Goal: Task Accomplishment & Management: Use online tool/utility

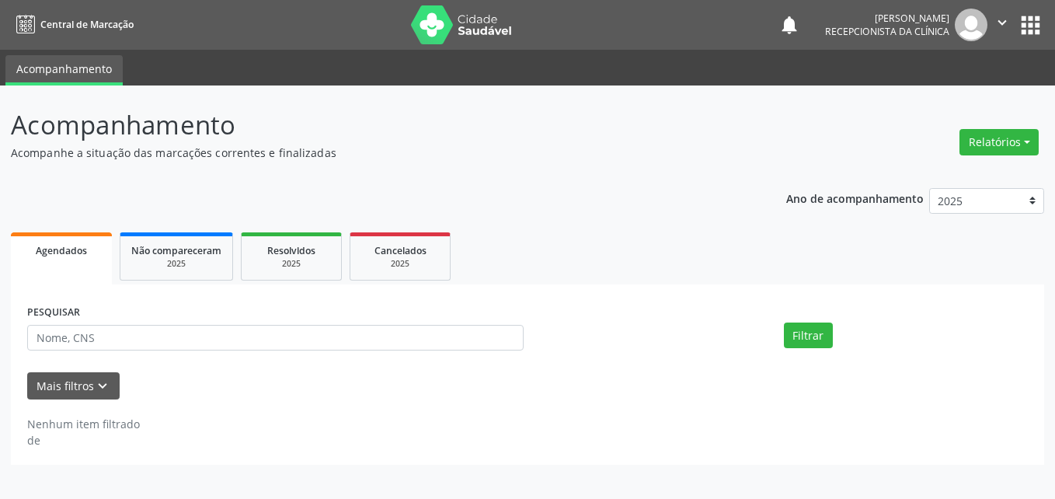
select select "8"
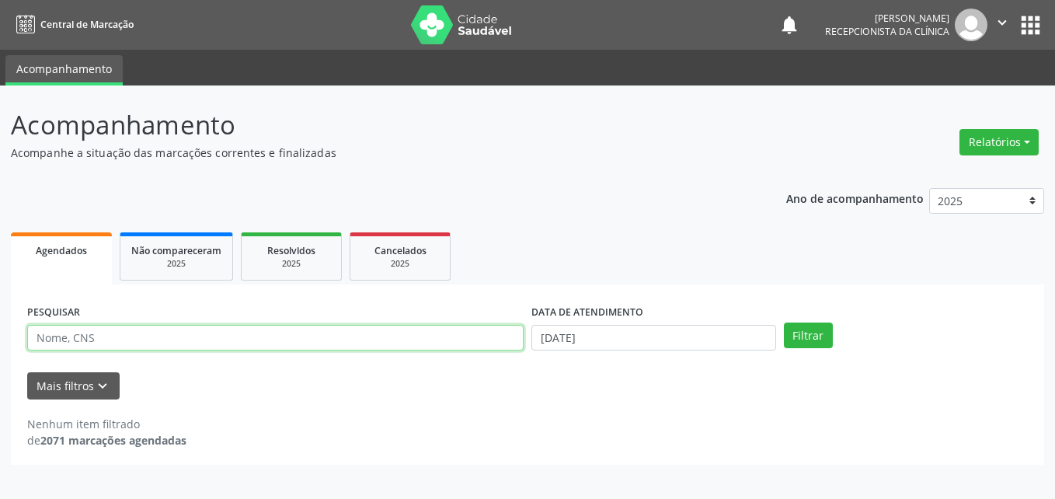
click at [279, 343] on input "text" at bounding box center [275, 338] width 496 height 26
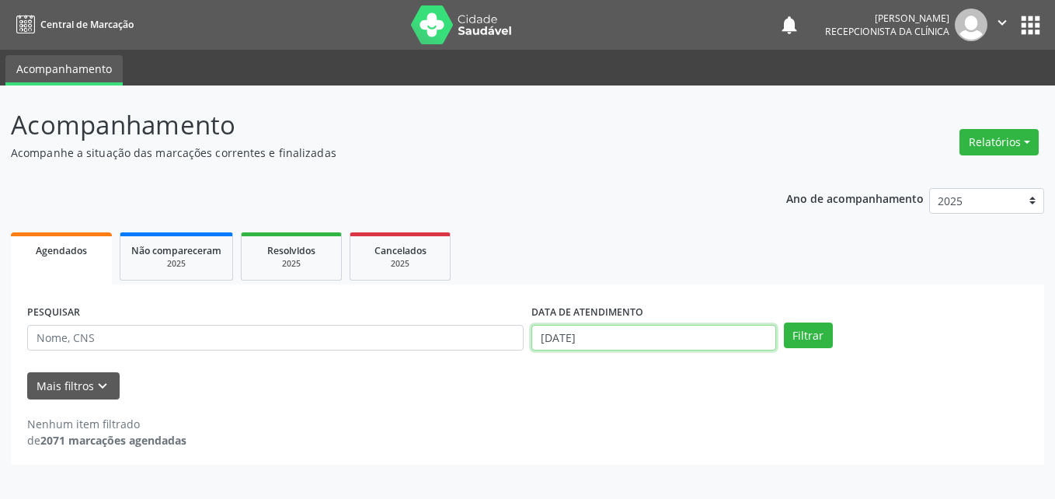
click at [703, 336] on input "[DATE]" at bounding box center [653, 338] width 245 height 26
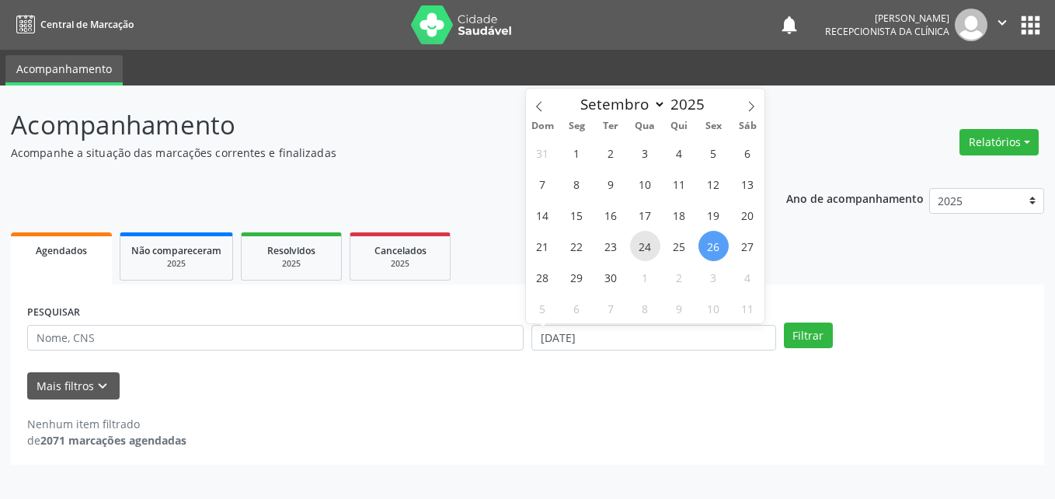
click at [643, 248] on span "24" at bounding box center [645, 246] width 30 height 30
type input "[DATE]"
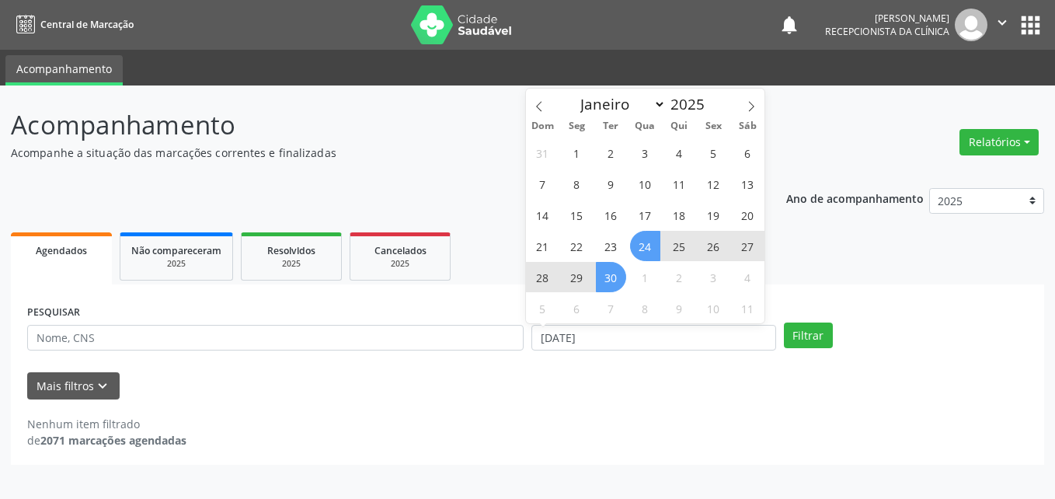
click at [615, 285] on span "30" at bounding box center [611, 277] width 30 height 30
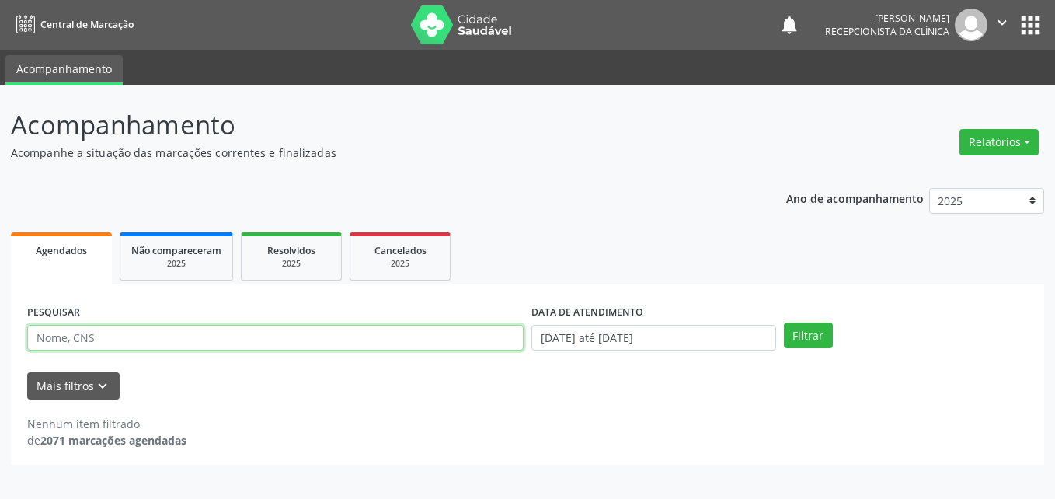
click at [338, 349] on input "text" at bounding box center [275, 338] width 496 height 26
click at [784, 322] on button "Filtrar" at bounding box center [808, 335] width 49 height 26
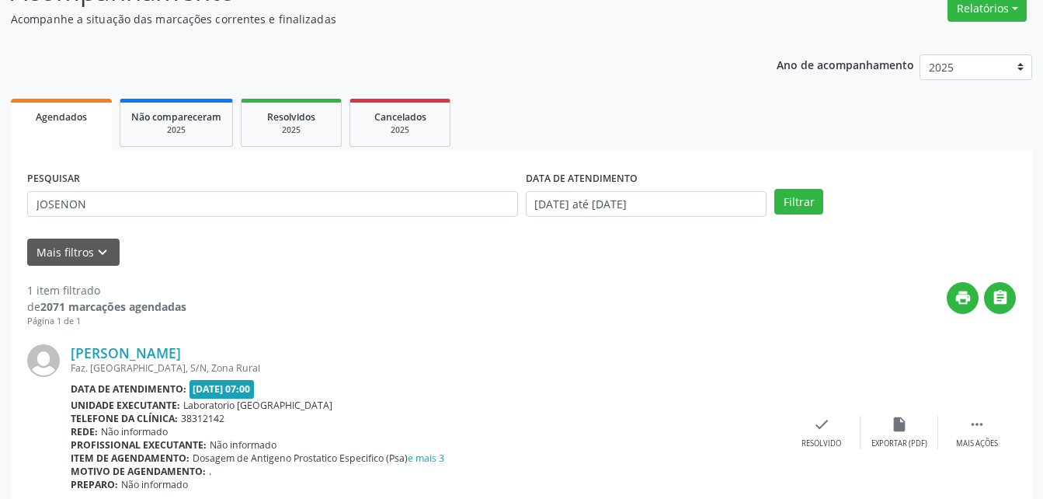
scroll to position [200, 0]
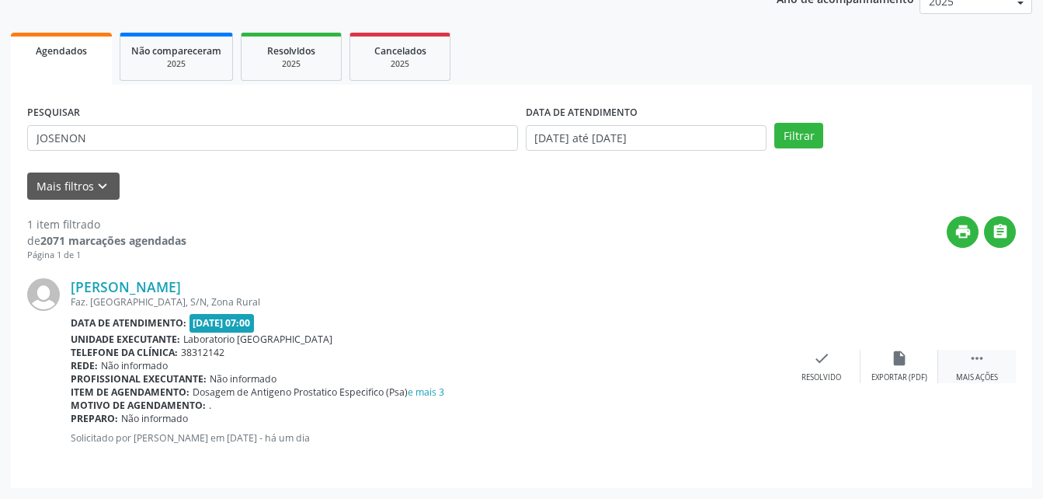
drag, startPoint x: 992, startPoint y: 360, endPoint x: 978, endPoint y: 360, distance: 14.0
click at [992, 360] on div " Mais ações" at bounding box center [977, 365] width 78 height 33
click at [750, 361] on icon "print" at bounding box center [743, 357] width 17 height 17
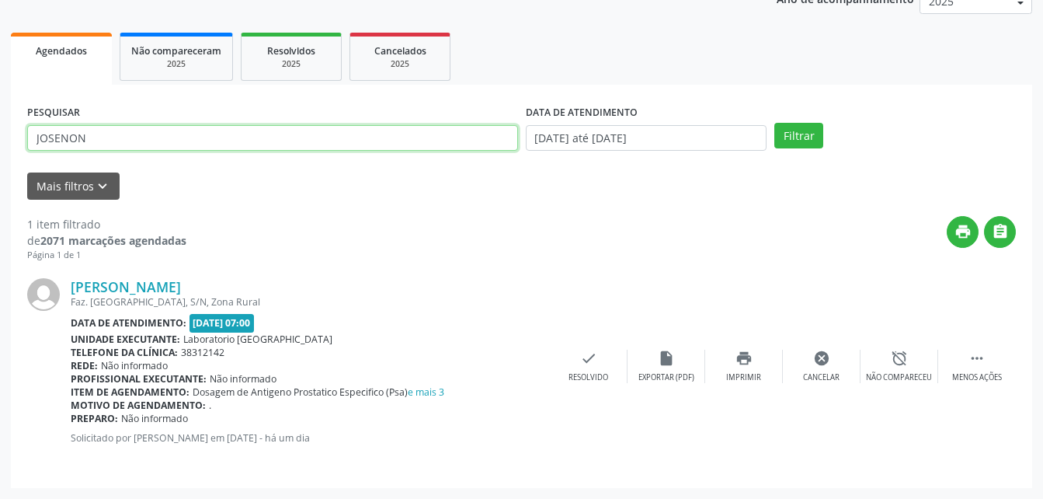
click at [310, 141] on input "JOSENON" at bounding box center [272, 138] width 491 height 26
click at [774, 123] on button "Filtrar" at bounding box center [798, 136] width 49 height 26
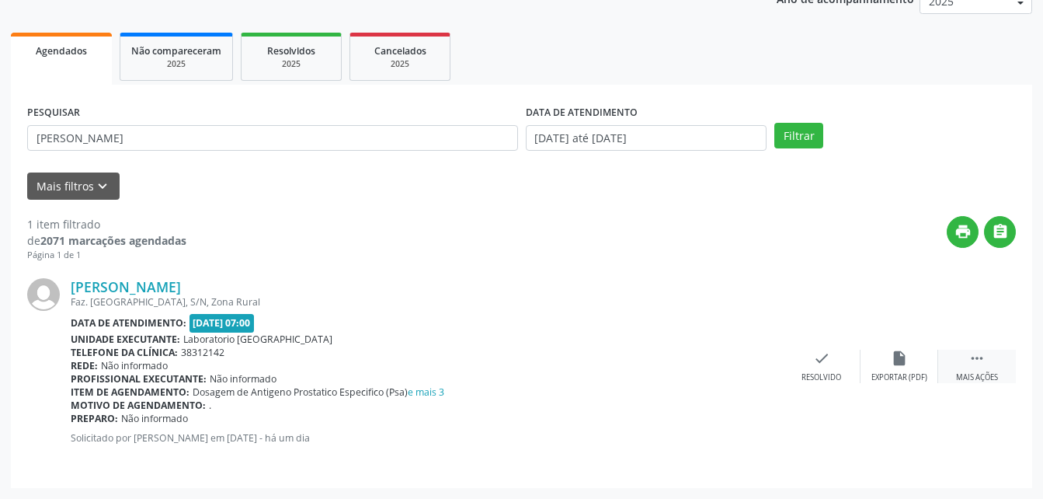
click at [991, 357] on div " Mais ações" at bounding box center [977, 365] width 78 height 33
click at [738, 366] on icon "print" at bounding box center [743, 357] width 17 height 17
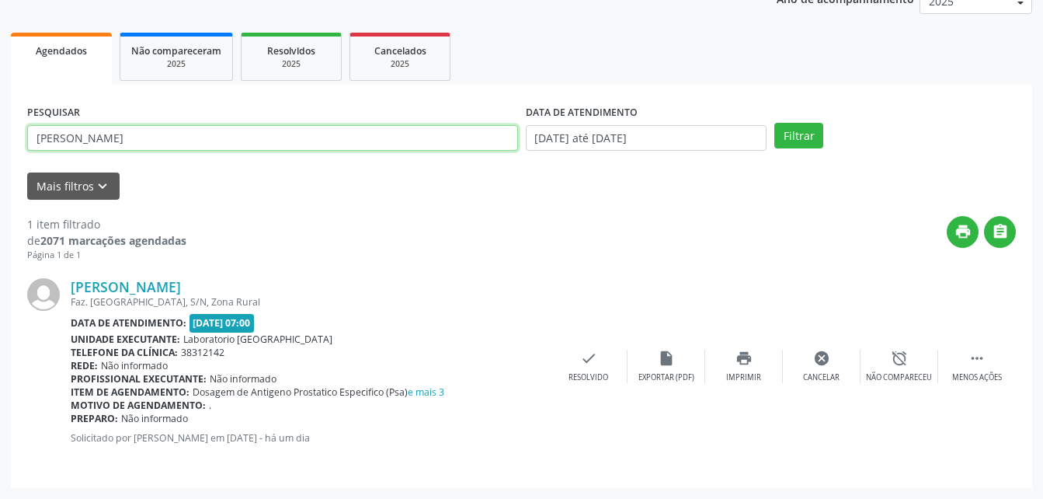
click at [235, 128] on input "[PERSON_NAME]" at bounding box center [272, 138] width 491 height 26
click at [774, 123] on button "Filtrar" at bounding box center [798, 136] width 49 height 26
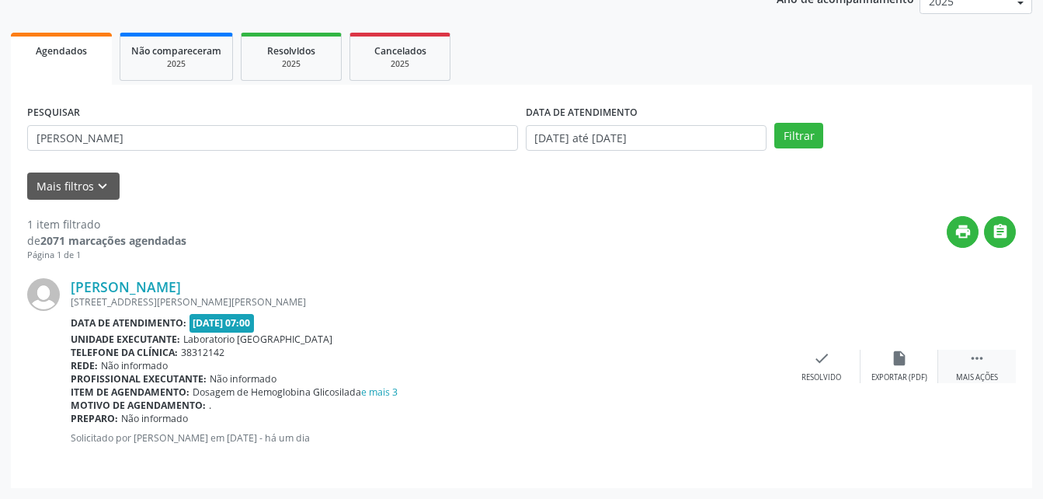
click at [956, 363] on div " Mais ações" at bounding box center [977, 365] width 78 height 33
click at [725, 359] on div "print Imprimir" at bounding box center [744, 365] width 78 height 33
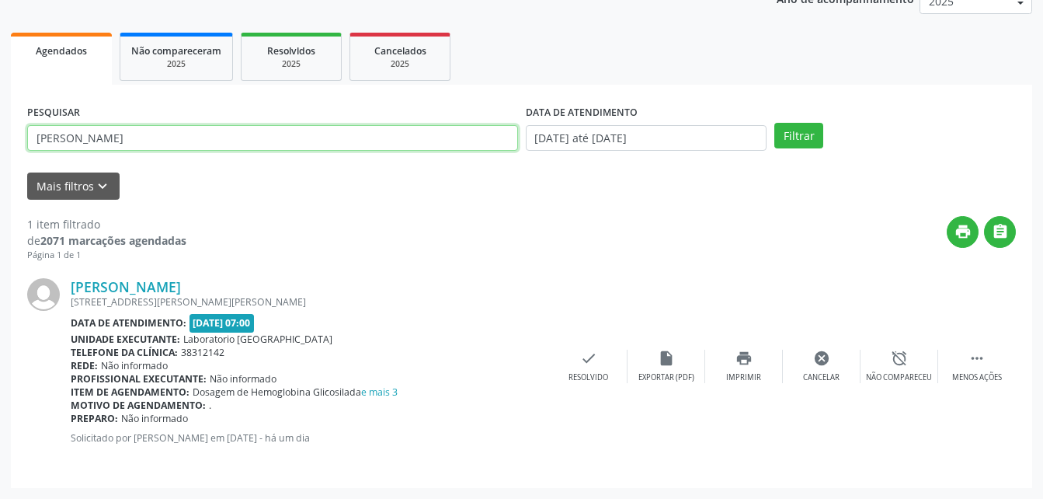
click at [325, 134] on input "[PERSON_NAME]" at bounding box center [272, 138] width 491 height 26
click at [774, 123] on button "Filtrar" at bounding box center [798, 136] width 49 height 26
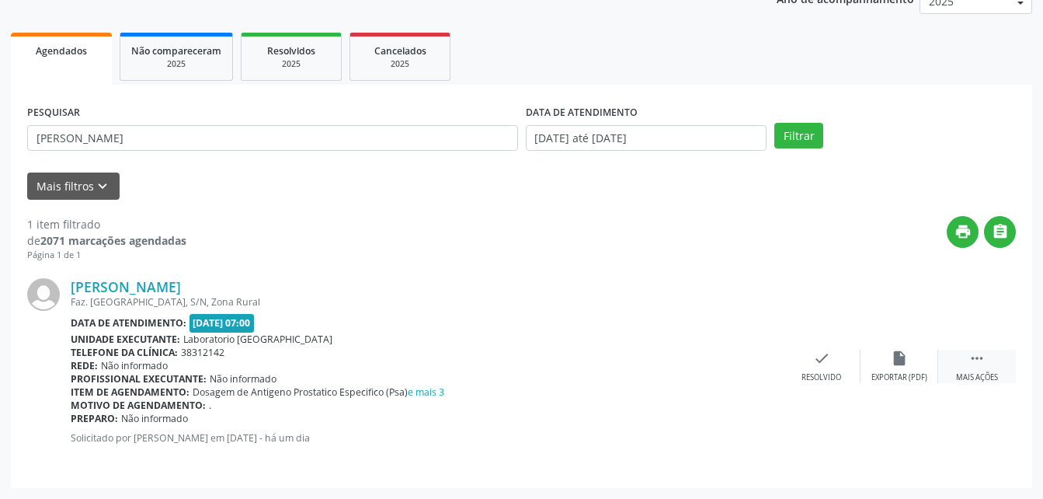
click at [984, 361] on icon "" at bounding box center [976, 357] width 17 height 17
click at [746, 362] on icon "print" at bounding box center [743, 357] width 17 height 17
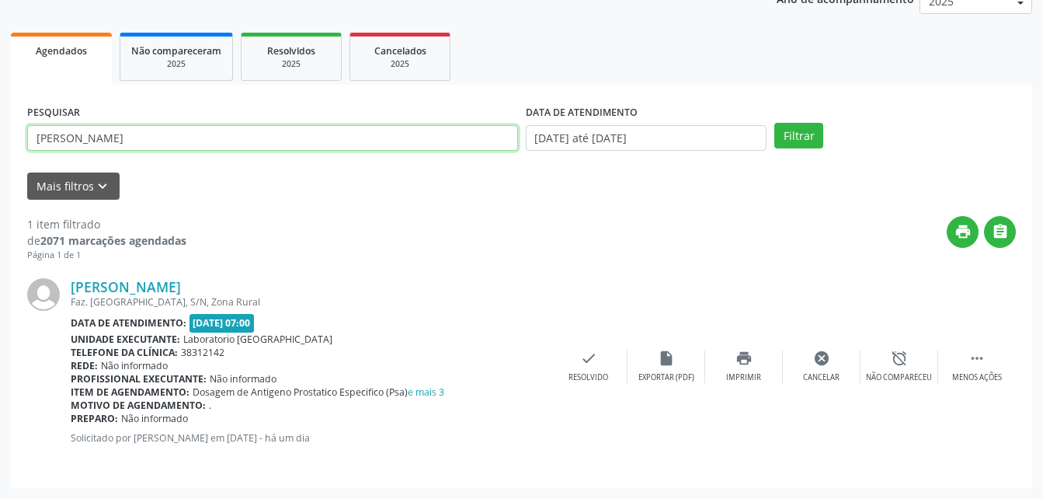
click at [215, 141] on input "[PERSON_NAME]" at bounding box center [272, 138] width 491 height 26
click at [774, 123] on button "Filtrar" at bounding box center [798, 136] width 49 height 26
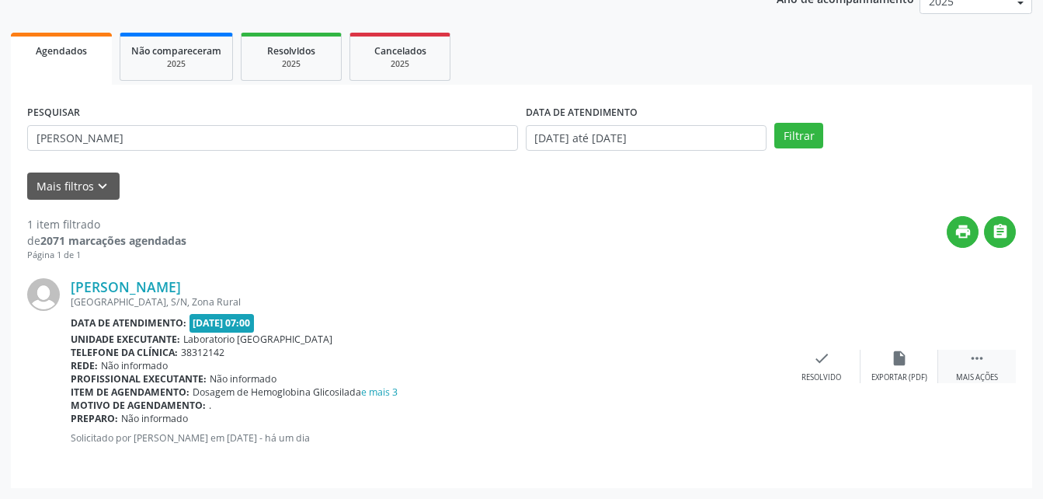
click at [972, 358] on icon "" at bounding box center [976, 357] width 17 height 17
click at [735, 357] on icon "print" at bounding box center [743, 357] width 17 height 17
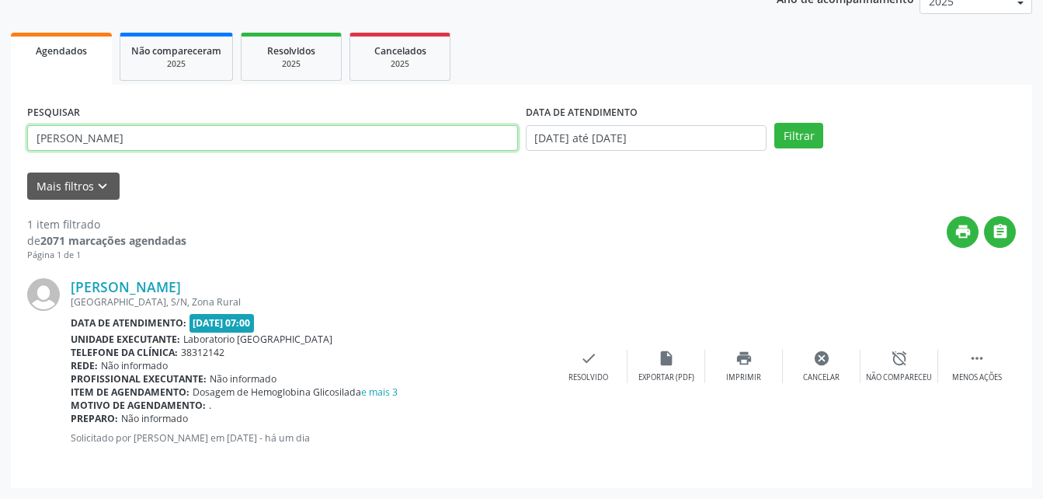
click at [224, 137] on input "[PERSON_NAME]" at bounding box center [272, 138] width 491 height 26
click at [774, 123] on button "Filtrar" at bounding box center [798, 136] width 49 height 26
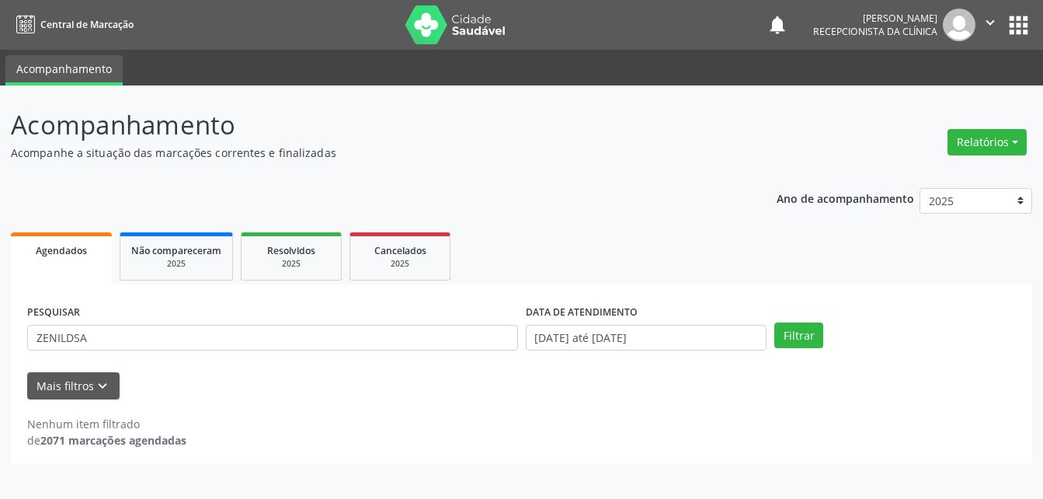
scroll to position [0, 0]
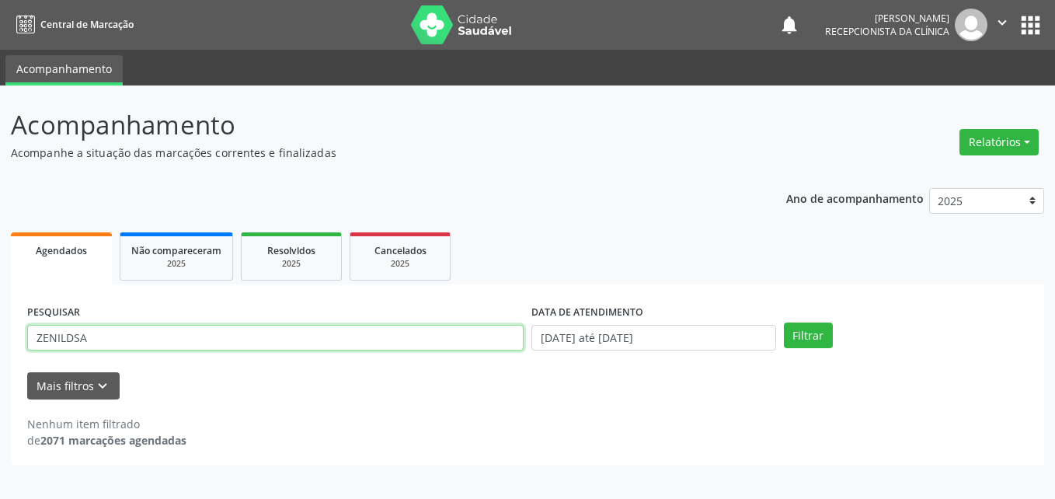
click at [166, 334] on input "ZENILDSA" at bounding box center [275, 338] width 496 height 26
click at [784, 322] on button "Filtrar" at bounding box center [808, 335] width 49 height 26
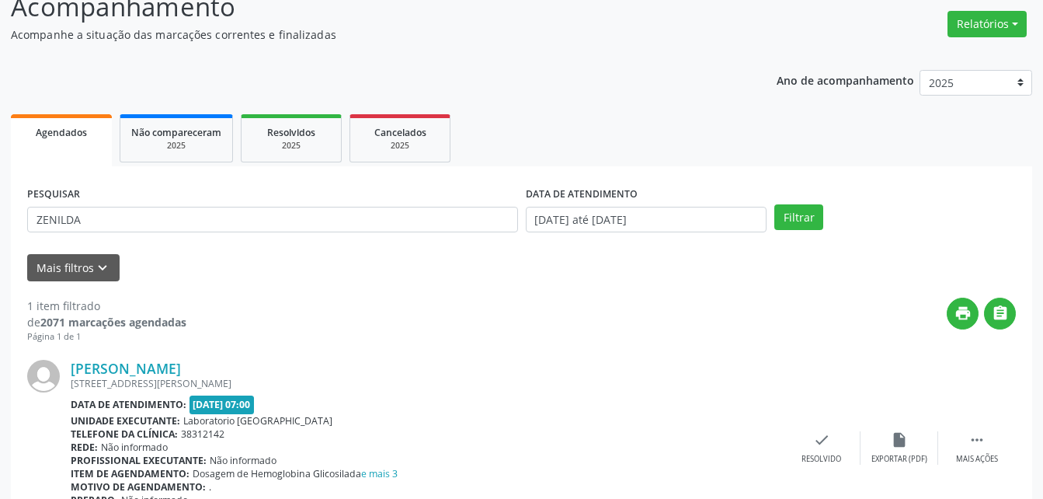
scroll to position [200, 0]
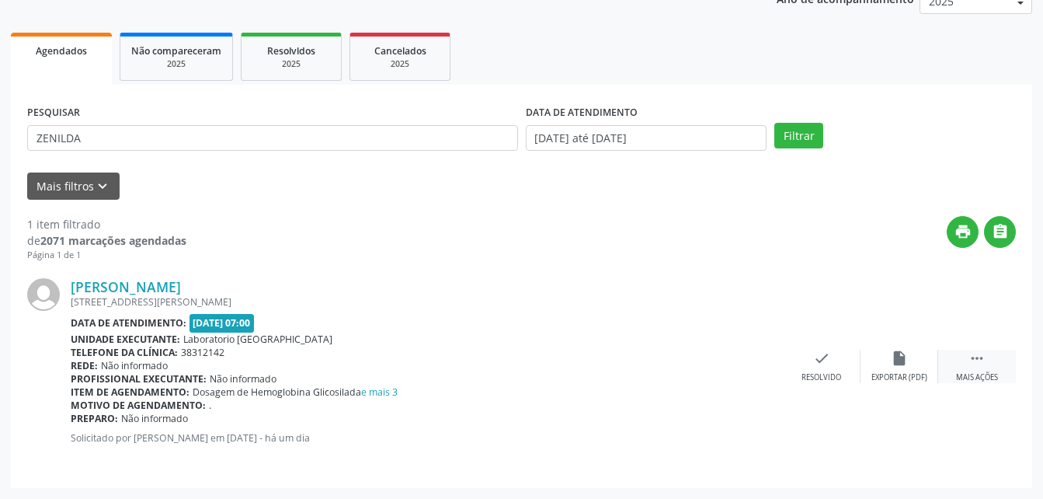
drag, startPoint x: 968, startPoint y: 370, endPoint x: 957, endPoint y: 370, distance: 10.9
click at [967, 370] on div " Mais ações" at bounding box center [977, 365] width 78 height 33
click at [741, 356] on icon "print" at bounding box center [743, 357] width 17 height 17
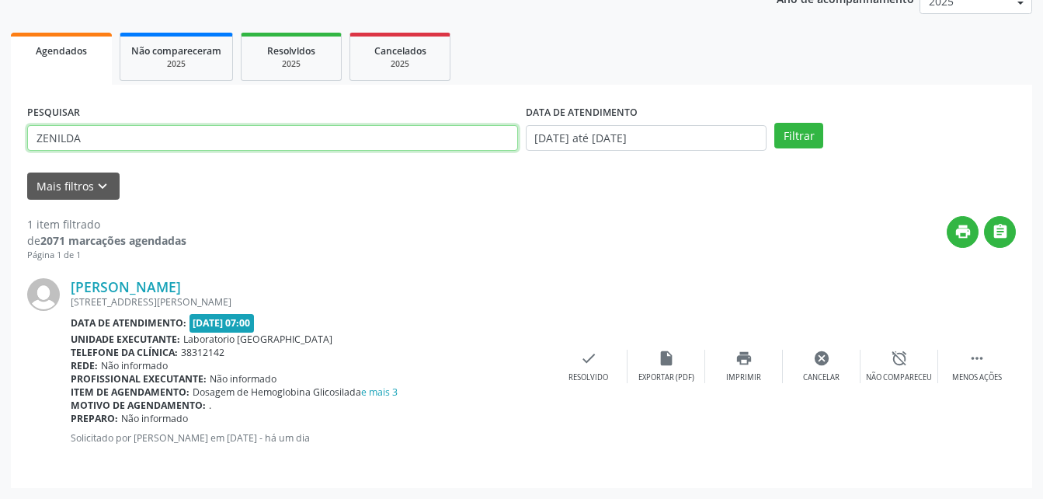
click at [207, 132] on input "ZENILDA" at bounding box center [272, 138] width 491 height 26
click at [774, 123] on button "Filtrar" at bounding box center [798, 136] width 49 height 26
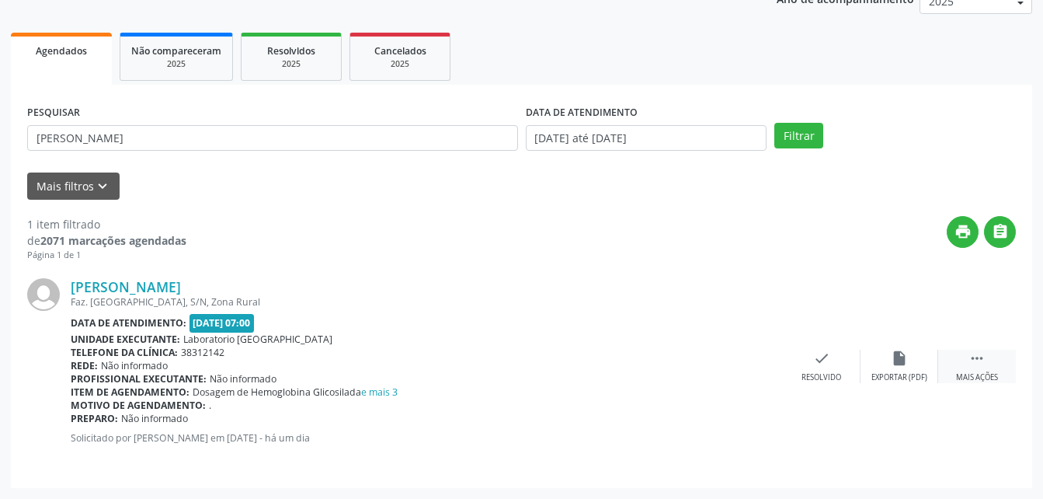
click at [978, 365] on icon "" at bounding box center [976, 357] width 17 height 17
click at [741, 363] on icon "print" at bounding box center [743, 357] width 17 height 17
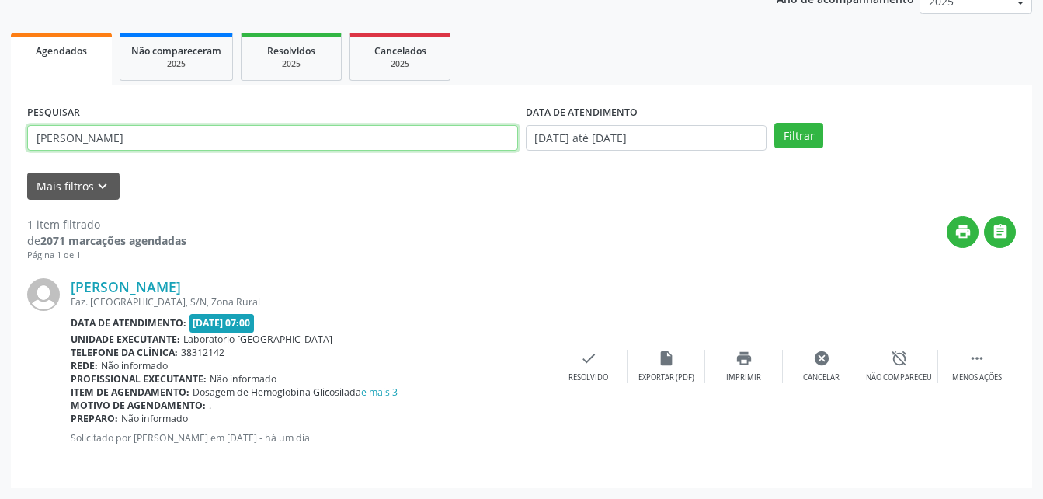
click at [302, 141] on input "[PERSON_NAME]" at bounding box center [272, 138] width 491 height 26
click at [774, 123] on button "Filtrar" at bounding box center [798, 136] width 49 height 26
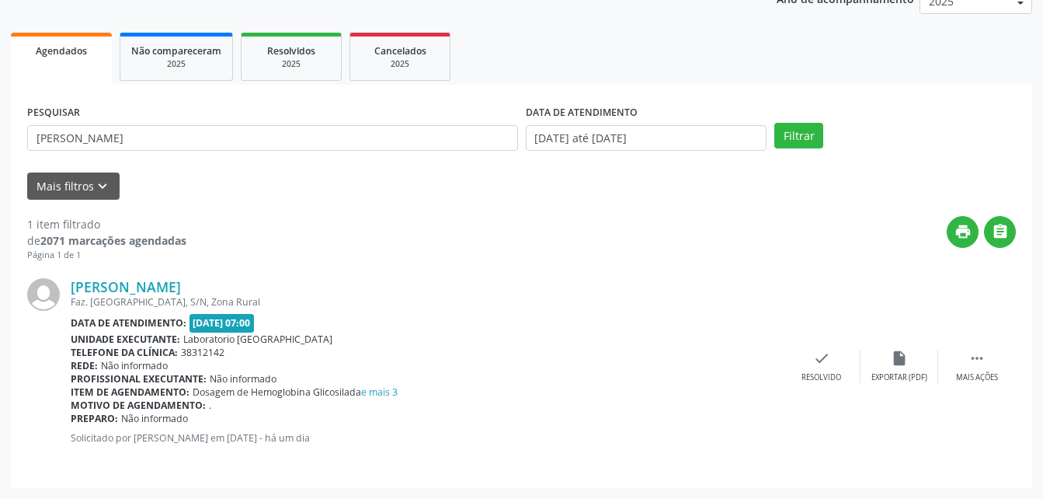
click at [980, 344] on div "[PERSON_NAME] Faz. [GEOGRAPHIC_DATA], S/N, Zona Rural Data de atendimento: [DAT…" at bounding box center [521, 367] width 989 height 210
click at [981, 352] on icon "" at bounding box center [976, 357] width 17 height 17
click at [750, 366] on icon "print" at bounding box center [743, 357] width 17 height 17
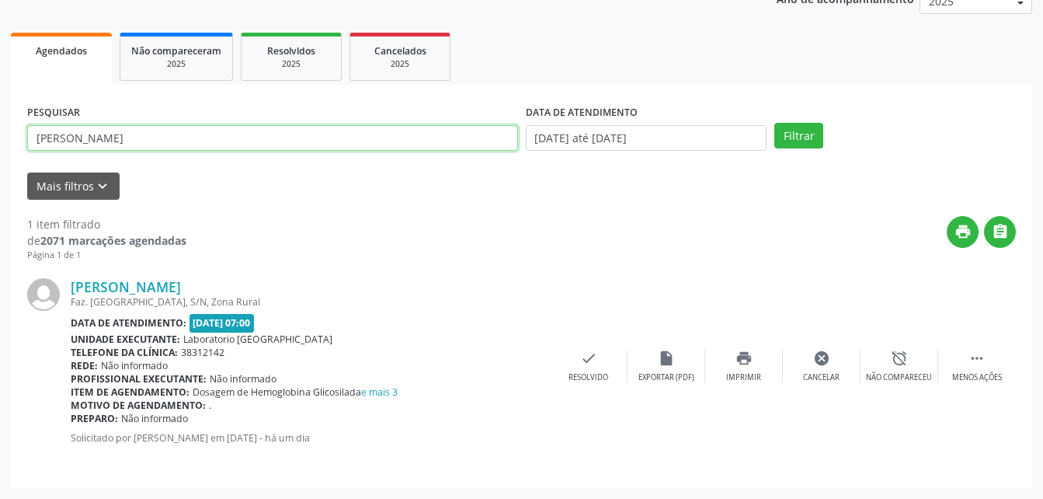
click at [168, 139] on input "[PERSON_NAME]" at bounding box center [272, 138] width 491 height 26
click at [774, 123] on button "Filtrar" at bounding box center [798, 136] width 49 height 26
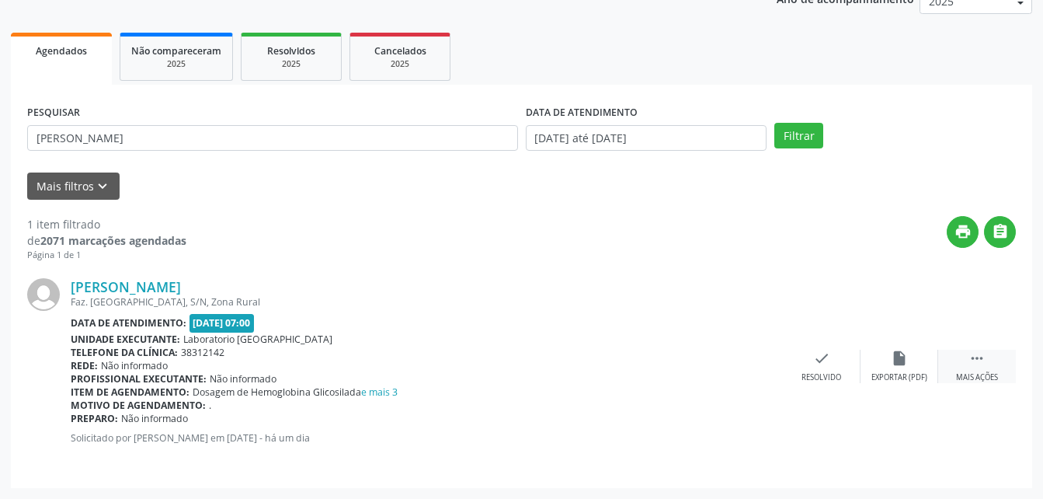
click at [965, 350] on div " Mais ações" at bounding box center [977, 365] width 78 height 33
click at [746, 354] on icon "print" at bounding box center [743, 357] width 17 height 17
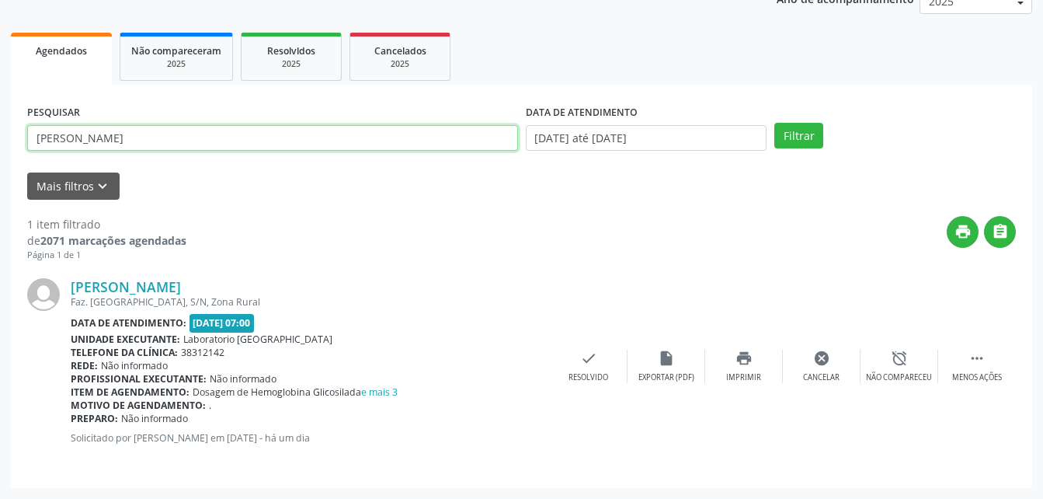
click at [181, 149] on input "[PERSON_NAME]" at bounding box center [272, 138] width 491 height 26
click at [774, 123] on button "Filtrar" at bounding box center [798, 136] width 49 height 26
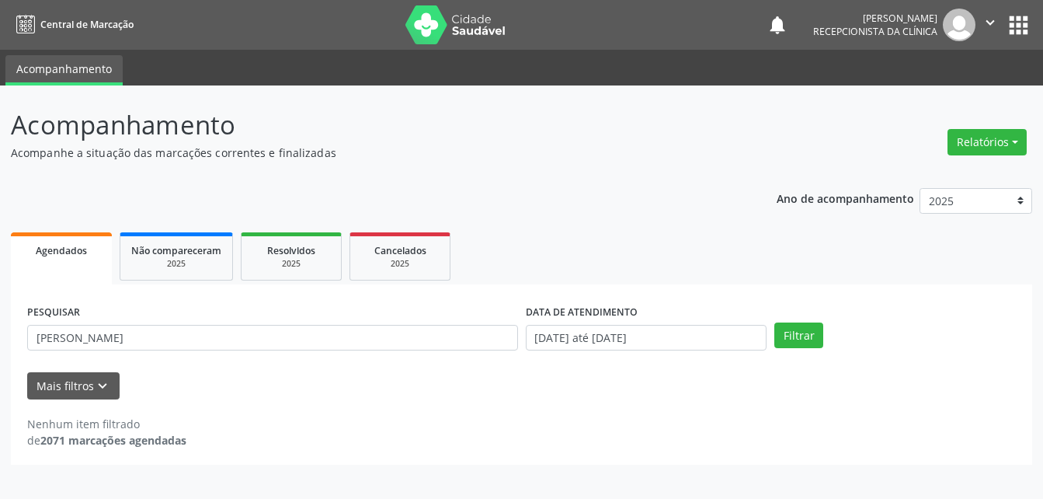
scroll to position [0, 0]
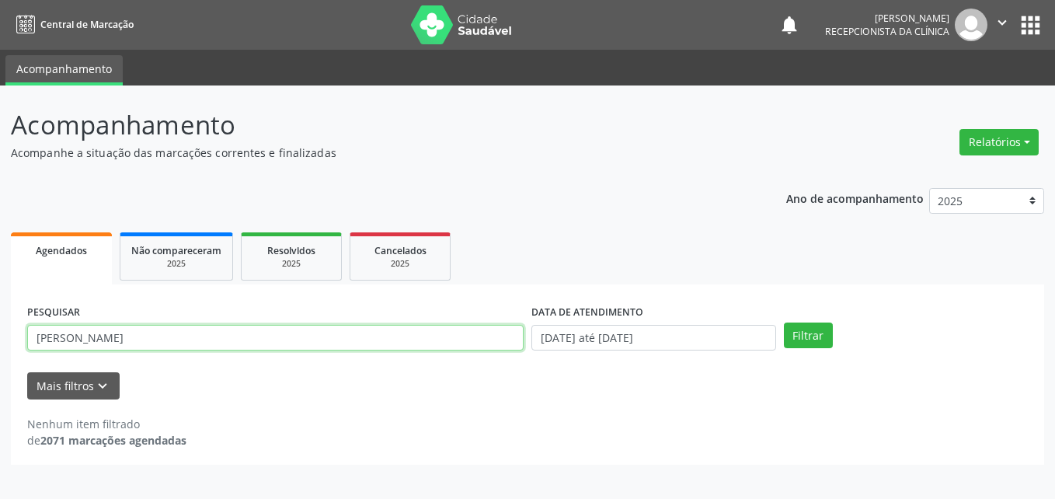
click at [254, 335] on input "[PERSON_NAME]" at bounding box center [275, 338] width 496 height 26
click at [784, 322] on button "Filtrar" at bounding box center [808, 335] width 49 height 26
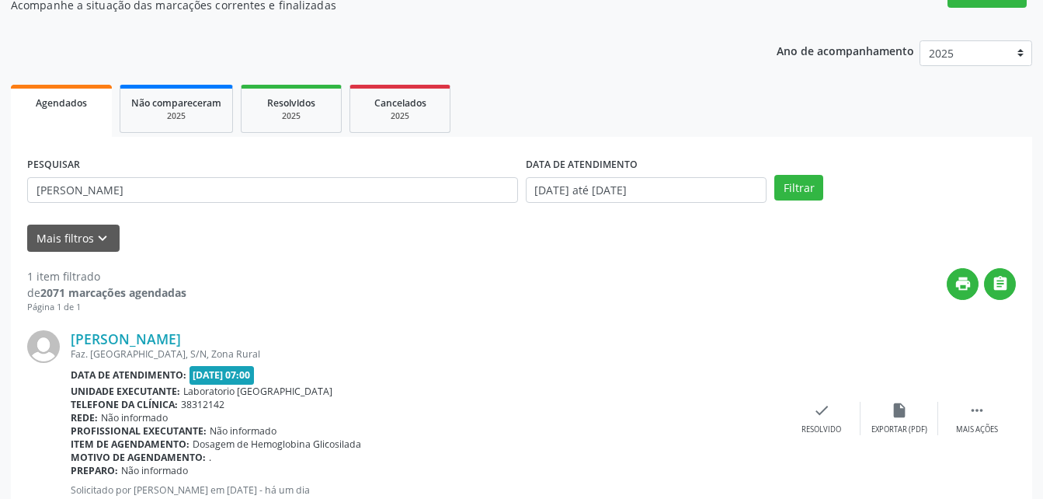
scroll to position [200, 0]
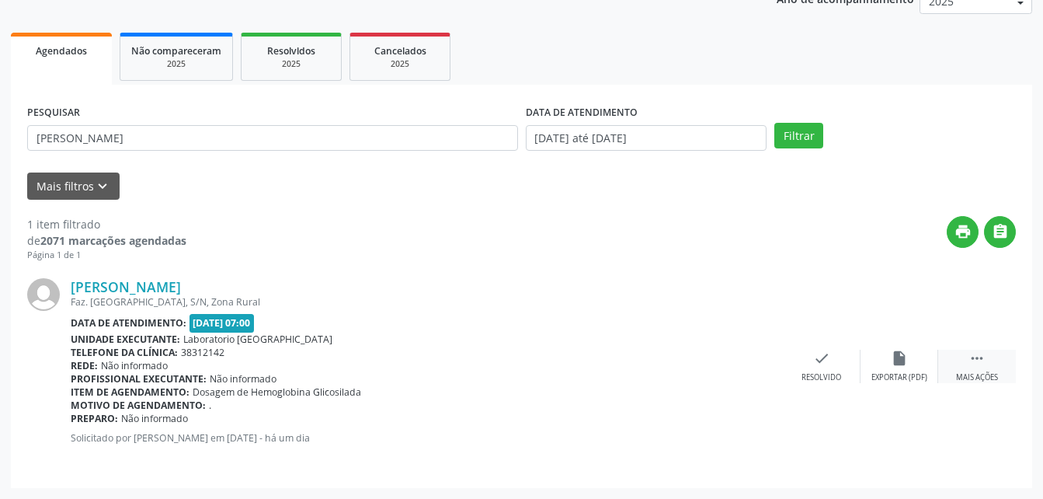
click at [981, 367] on div " Mais ações" at bounding box center [977, 365] width 78 height 33
click at [739, 355] on icon "print" at bounding box center [743, 357] width 17 height 17
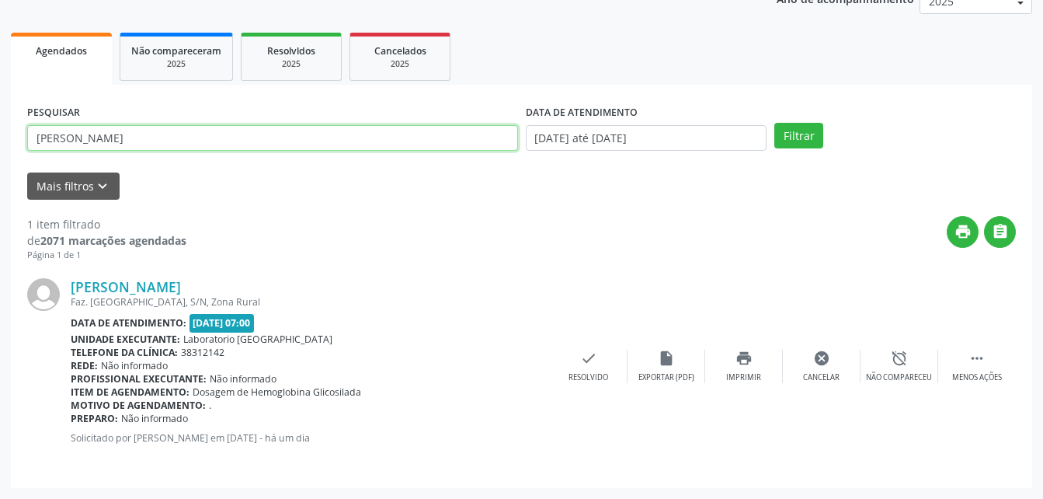
click at [141, 144] on input "[PERSON_NAME]" at bounding box center [272, 138] width 491 height 26
click at [774, 123] on button "Filtrar" at bounding box center [798, 136] width 49 height 26
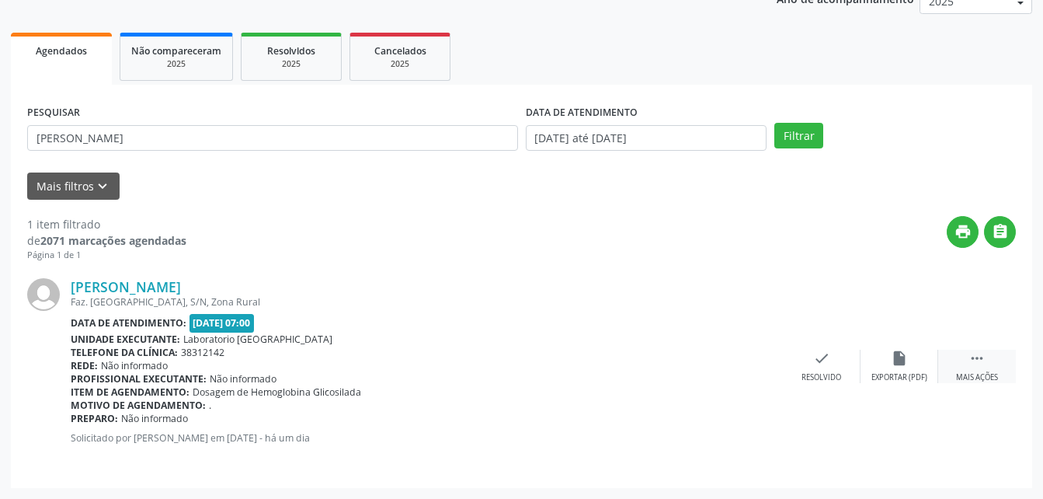
click at [965, 356] on div " Mais ações" at bounding box center [977, 365] width 78 height 33
click at [750, 357] on icon "print" at bounding box center [743, 357] width 17 height 17
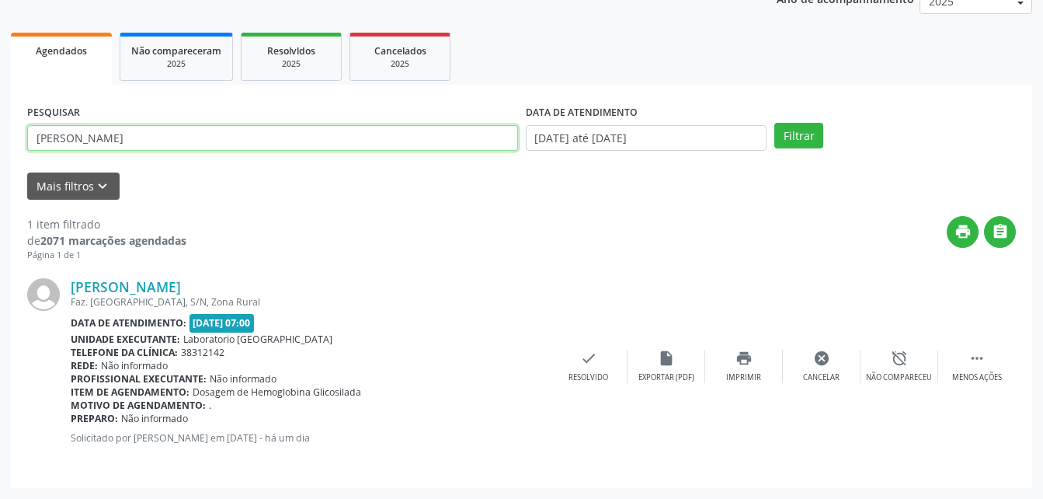
click at [170, 134] on input "[PERSON_NAME]" at bounding box center [272, 138] width 491 height 26
click at [169, 134] on input "[PERSON_NAME]" at bounding box center [272, 138] width 491 height 26
click at [774, 123] on button "Filtrar" at bounding box center [798, 136] width 49 height 26
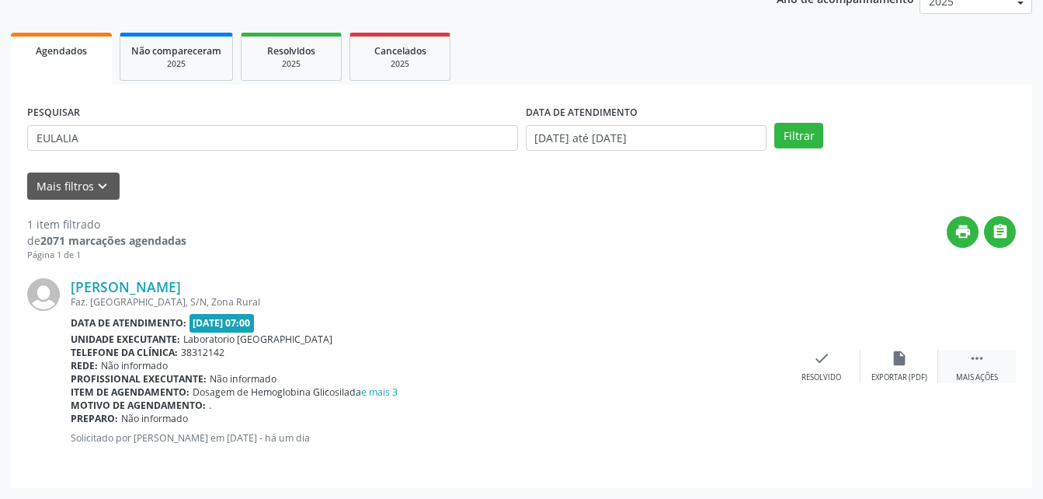
drag, startPoint x: 983, startPoint y: 351, endPoint x: 952, endPoint y: 360, distance: 32.4
click at [981, 350] on icon "" at bounding box center [976, 357] width 17 height 17
click at [735, 362] on icon "print" at bounding box center [743, 357] width 17 height 17
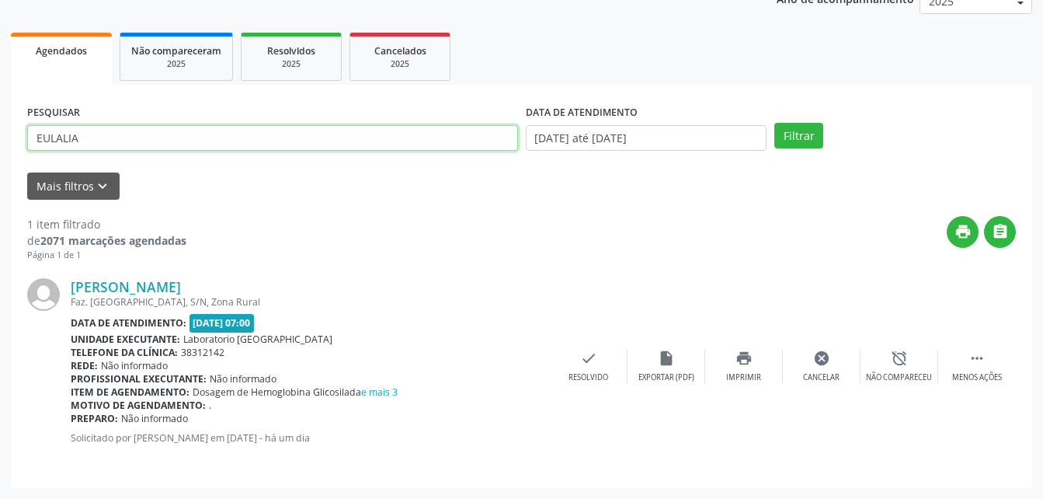
click at [158, 144] on input "EULALIA" at bounding box center [272, 138] width 491 height 26
click at [774, 123] on button "Filtrar" at bounding box center [798, 136] width 49 height 26
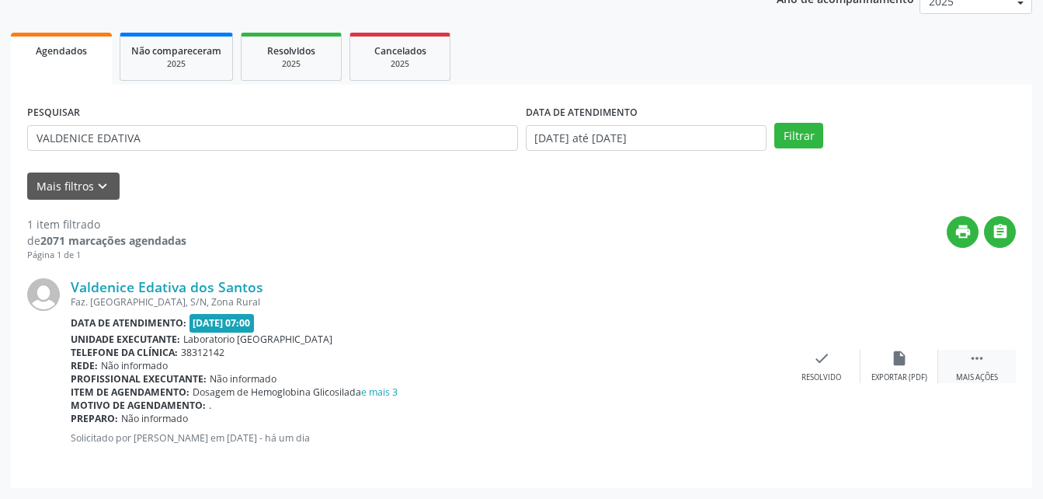
click at [986, 364] on div " Mais ações" at bounding box center [977, 365] width 78 height 33
click at [755, 358] on div "print Imprimir" at bounding box center [744, 365] width 78 height 33
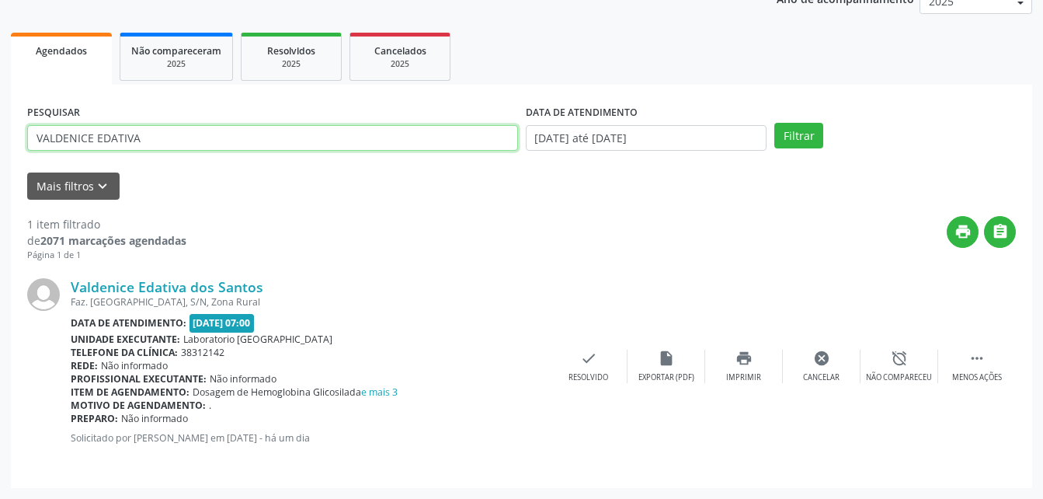
click at [161, 134] on input "VALDENICE EDATIVA" at bounding box center [272, 138] width 491 height 26
click at [774, 123] on button "Filtrar" at bounding box center [798, 136] width 49 height 26
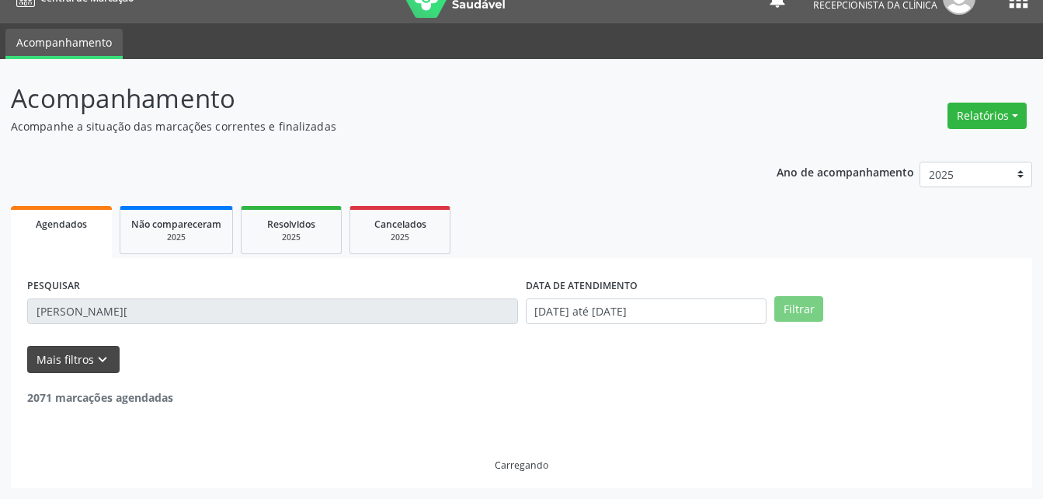
scroll to position [26, 0]
click at [156, 314] on div "PESQUISAR [PERSON_NAME][" at bounding box center [272, 304] width 499 height 61
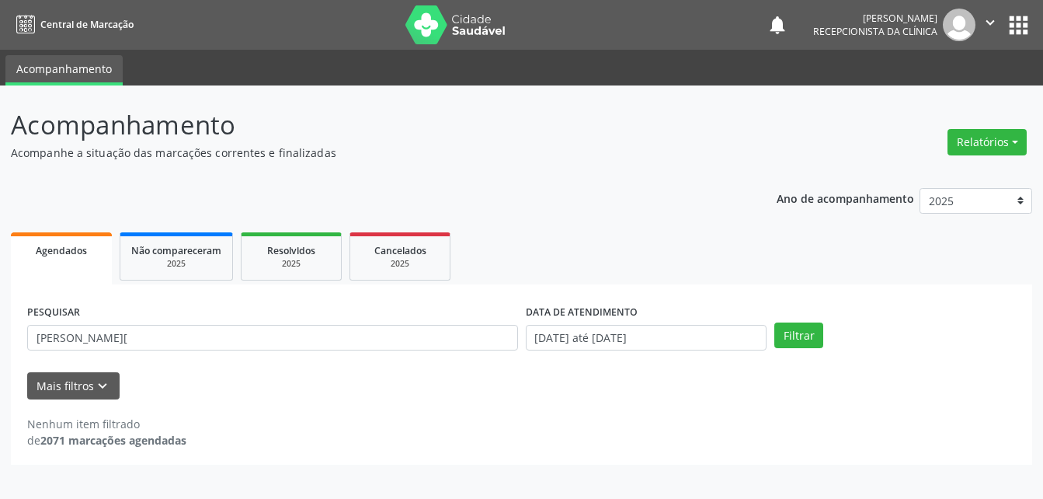
scroll to position [0, 0]
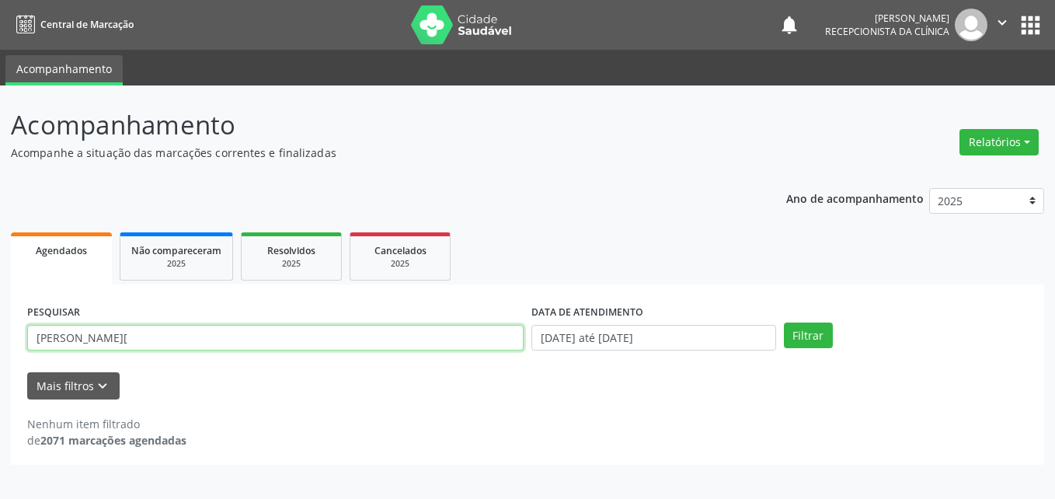
click at [146, 335] on input "[PERSON_NAME][" at bounding box center [275, 338] width 496 height 26
type input "[PERSON_NAME]"
click at [784, 322] on button "Filtrar" at bounding box center [808, 335] width 49 height 26
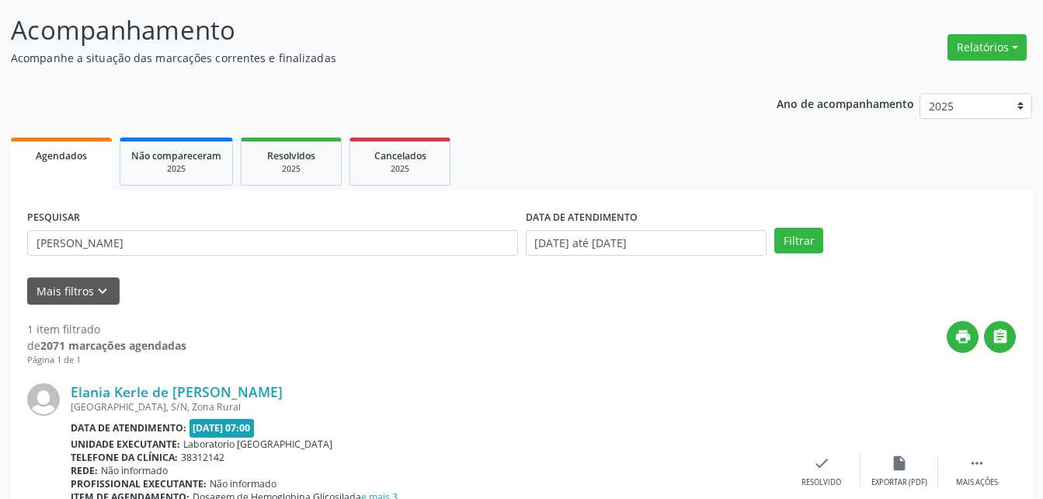
scroll to position [200, 0]
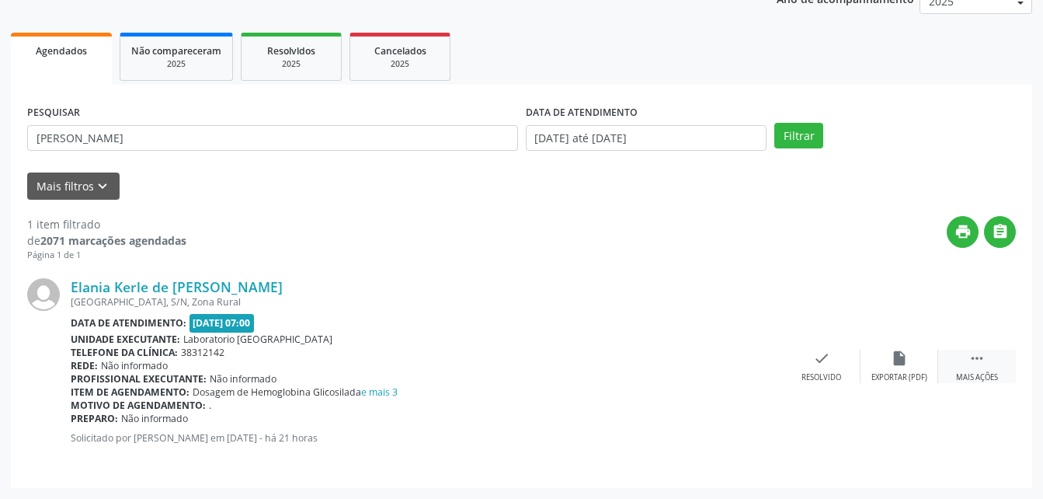
click at [968, 360] on div " Mais ações" at bounding box center [977, 365] width 78 height 33
click at [752, 363] on icon "print" at bounding box center [743, 357] width 17 height 17
drag, startPoint x: 120, startPoint y: 112, endPoint x: 126, endPoint y: 127, distance: 16.7
click at [120, 112] on div "PESQUISAR [PERSON_NAME]" at bounding box center [272, 131] width 499 height 61
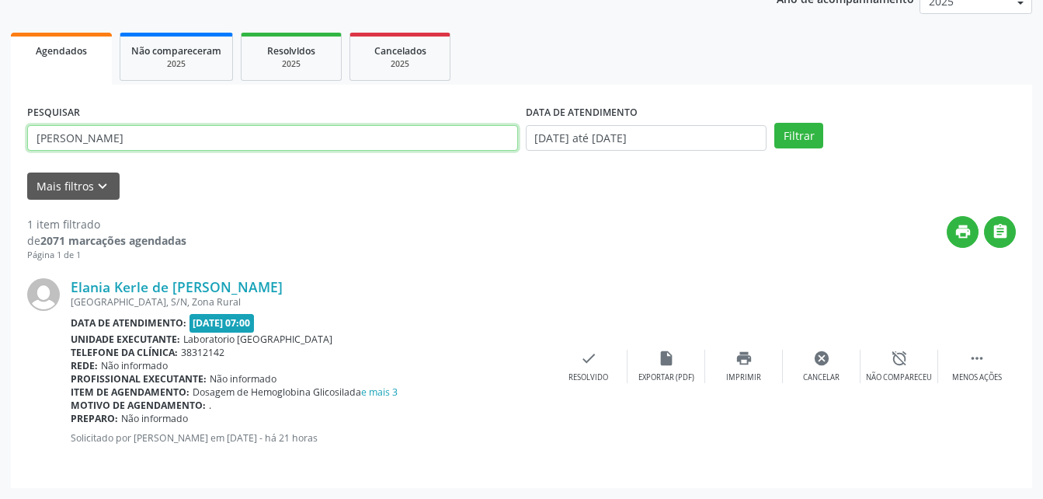
click at [135, 149] on input "[PERSON_NAME]" at bounding box center [272, 138] width 491 height 26
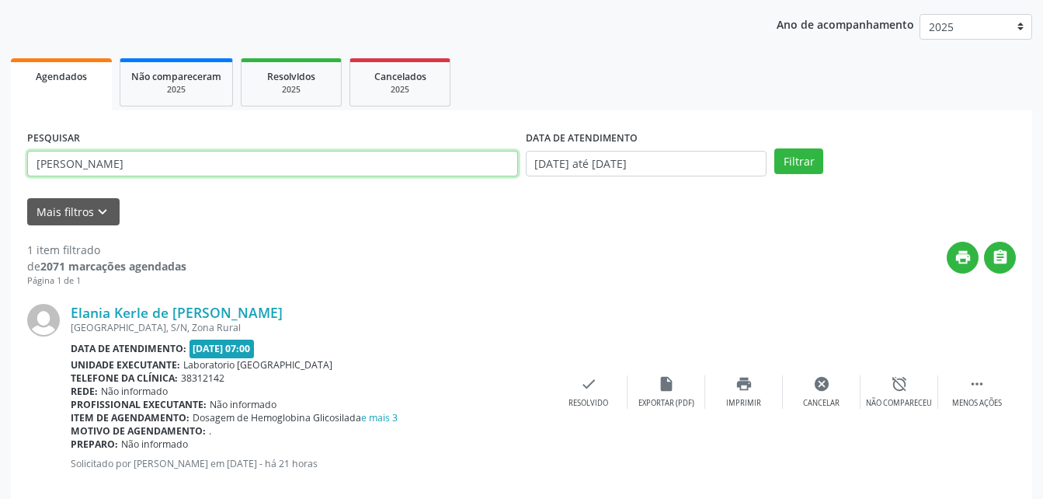
scroll to position [0, 0]
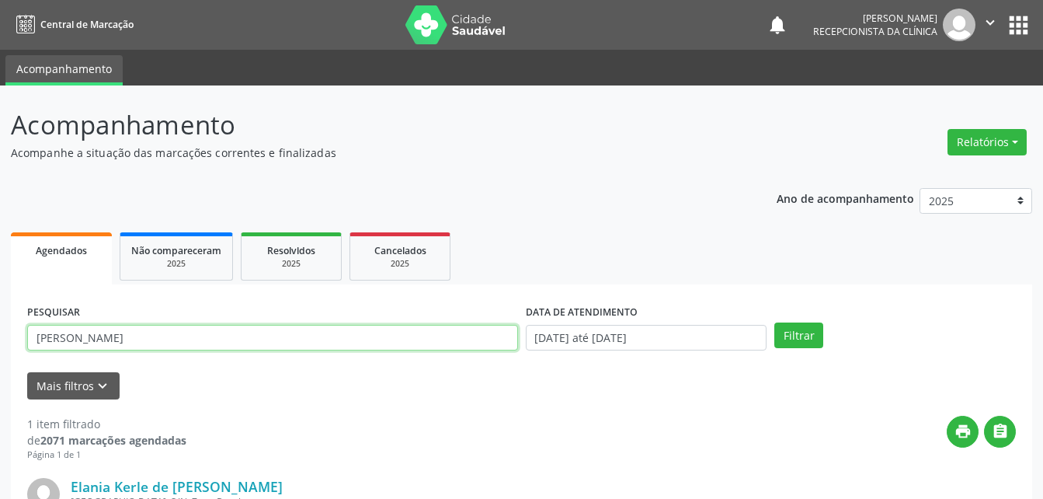
drag, startPoint x: 981, startPoint y: 23, endPoint x: 975, endPoint y: 35, distance: 13.9
click at [982, 23] on icon "" at bounding box center [990, 22] width 17 height 17
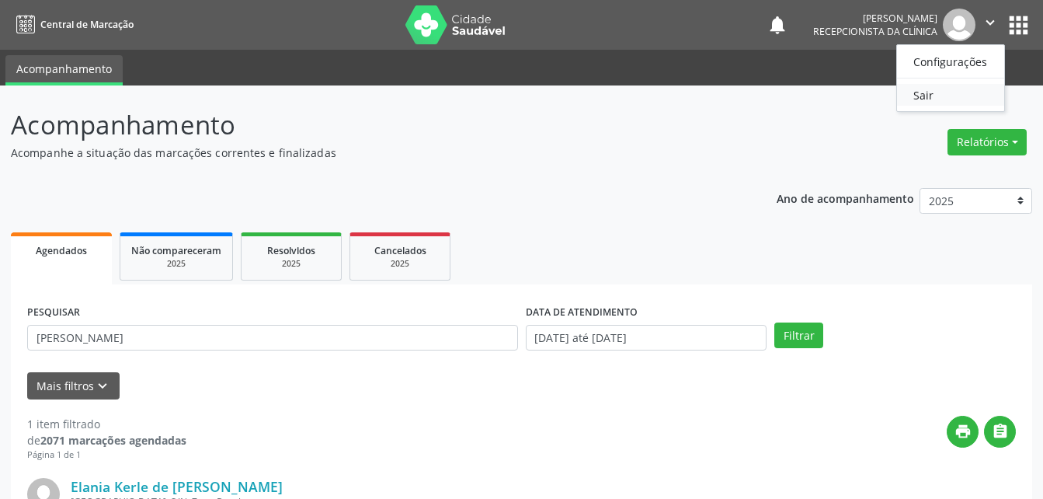
click at [954, 99] on link "Sair" at bounding box center [950, 95] width 107 height 22
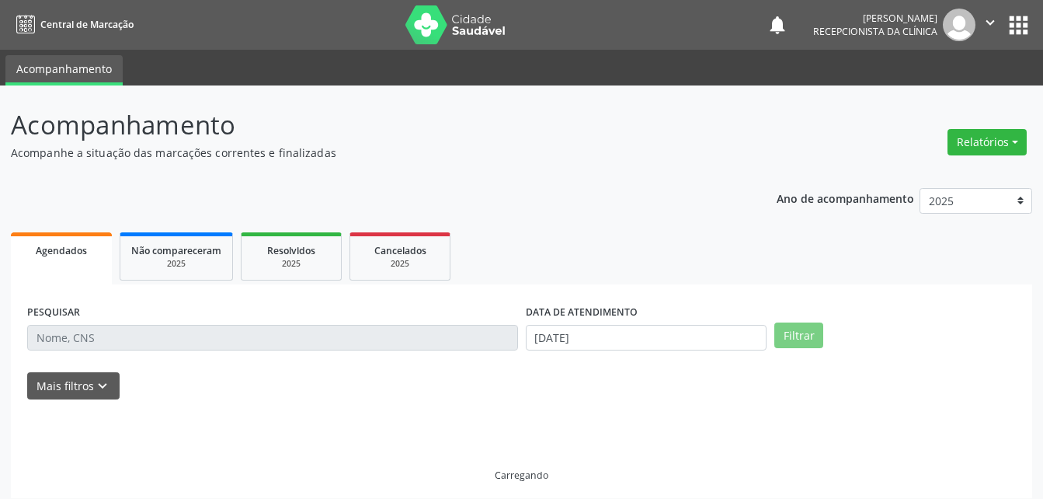
select select "8"
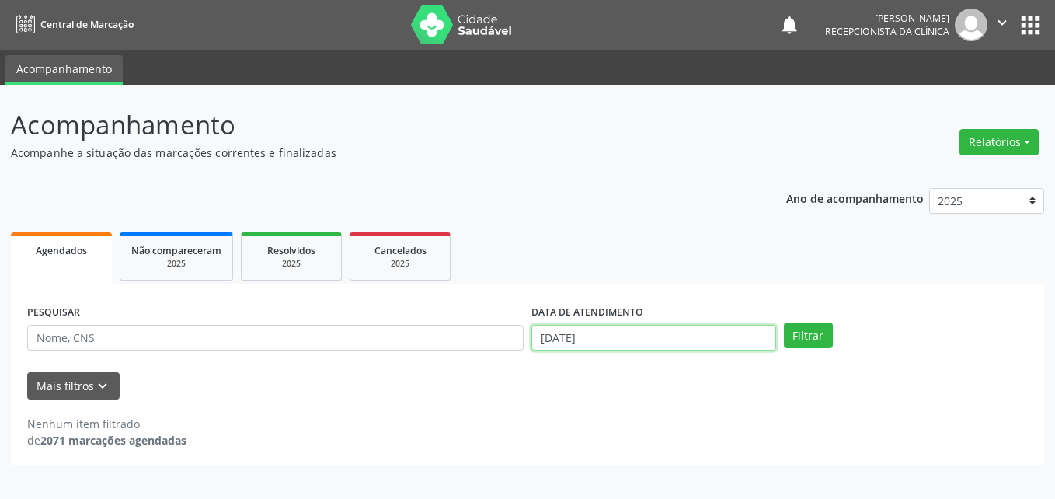
click at [578, 345] on input "[DATE]" at bounding box center [653, 338] width 245 height 26
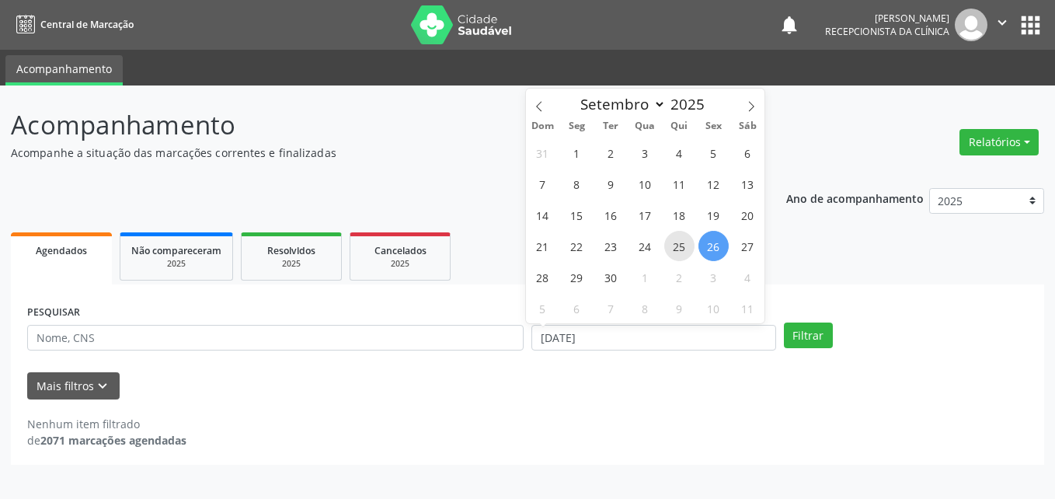
click at [673, 245] on span "25" at bounding box center [679, 246] width 30 height 30
type input "25/09/2025"
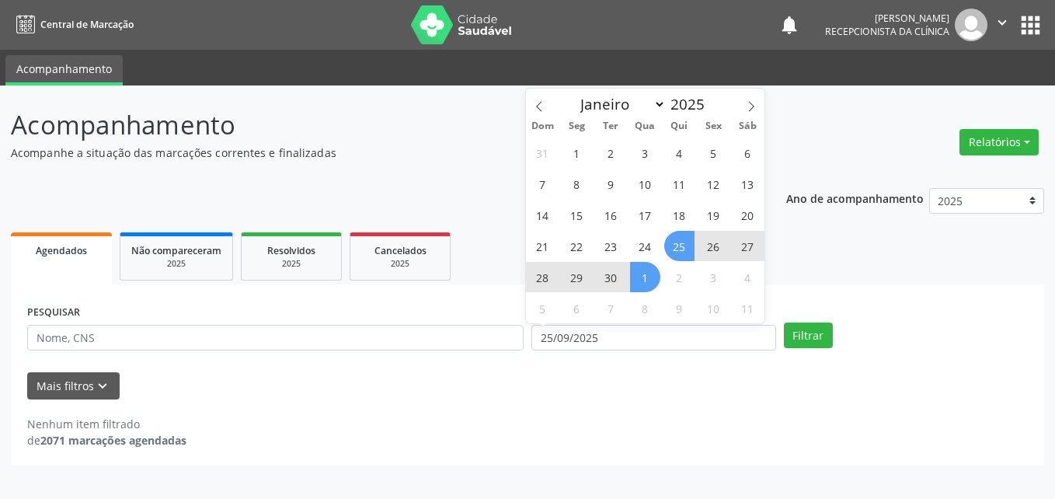
click at [628, 278] on div "31 1 2 3 4 5 6 7 8 9 10 11 12 13 14 15 16 17 18 19 20 21 22 23 24 25 26 27 28 2…" at bounding box center [645, 230] width 239 height 186
click at [608, 281] on span "30" at bounding box center [611, 277] width 30 height 30
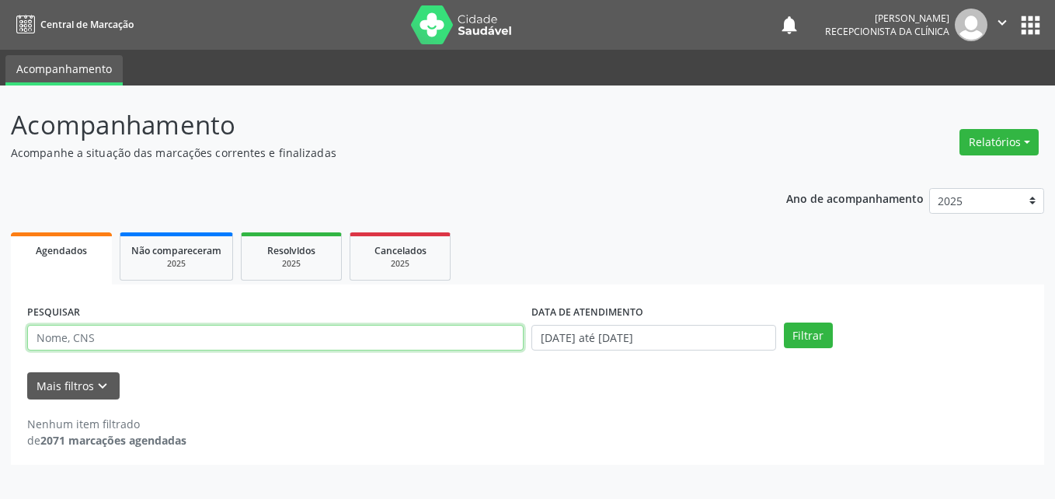
click at [326, 332] on input "text" at bounding box center [275, 338] width 496 height 26
click at [784, 322] on button "Filtrar" at bounding box center [808, 335] width 49 height 26
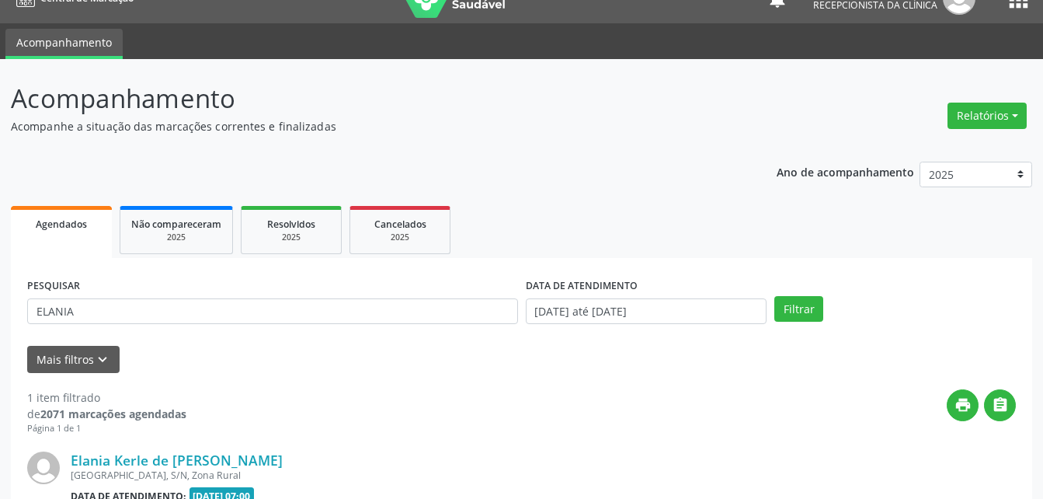
scroll to position [200, 0]
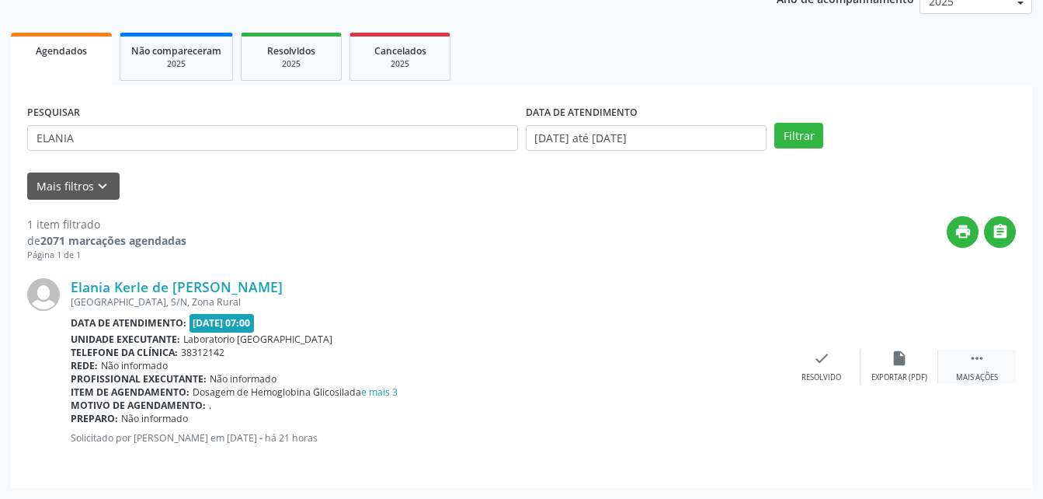
drag, startPoint x: 971, startPoint y: 354, endPoint x: 946, endPoint y: 353, distance: 25.6
click at [972, 354] on icon "" at bounding box center [976, 357] width 17 height 17
click at [741, 365] on icon "print" at bounding box center [743, 357] width 17 height 17
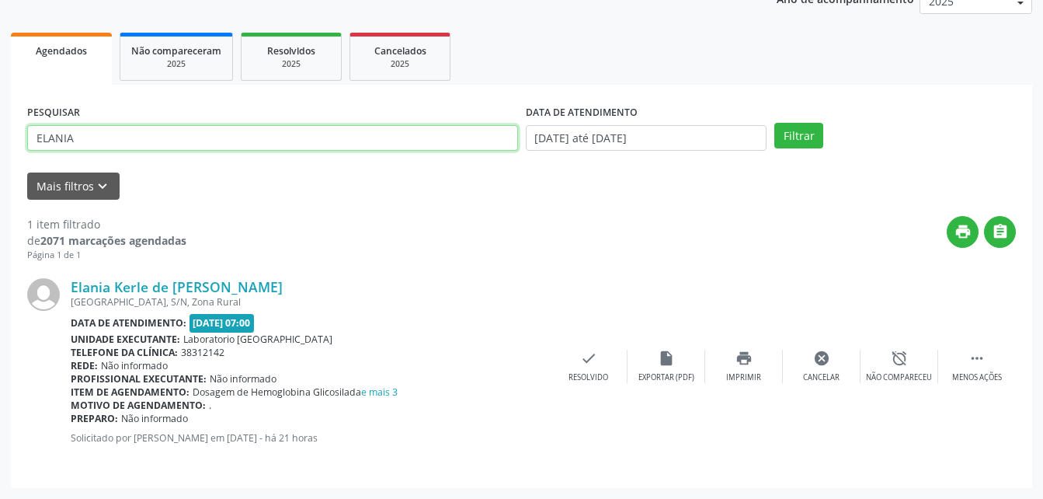
click at [130, 130] on input "ELANIA" at bounding box center [272, 138] width 491 height 26
click at [774, 123] on button "Filtrar" at bounding box center [798, 136] width 49 height 26
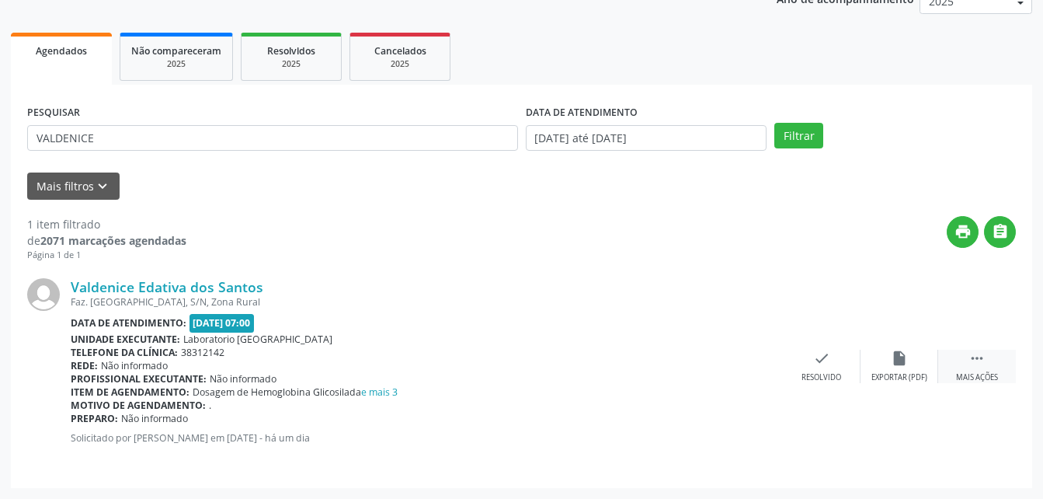
click at [960, 359] on div " Mais ações" at bounding box center [977, 365] width 78 height 33
click at [749, 367] on icon "print" at bounding box center [743, 357] width 17 height 17
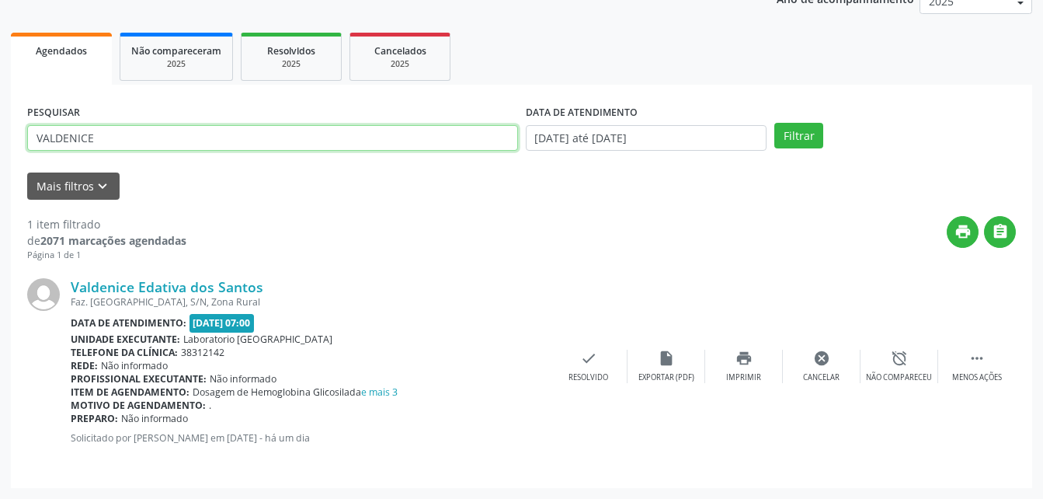
click at [197, 129] on input "VALDENICE" at bounding box center [272, 138] width 491 height 26
click at [774, 123] on button "Filtrar" at bounding box center [798, 136] width 49 height 26
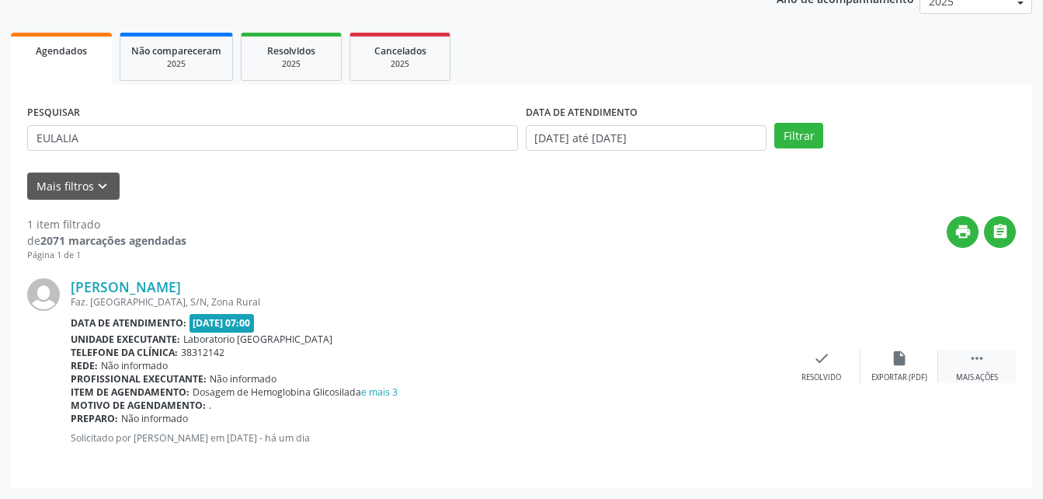
click at [986, 365] on div " Mais ações" at bounding box center [977, 365] width 78 height 33
click at [718, 360] on div "print Imprimir" at bounding box center [744, 365] width 78 height 33
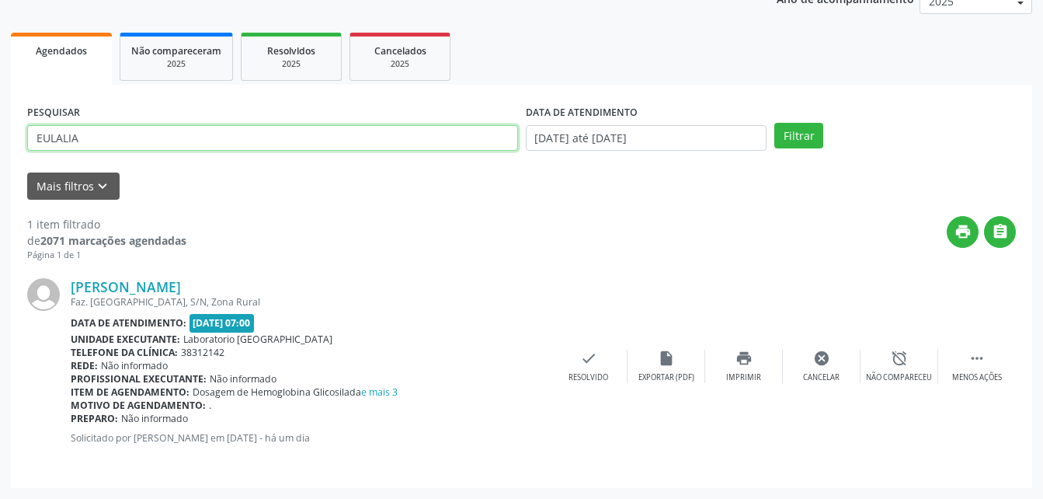
click at [228, 138] on input "EULALIA" at bounding box center [272, 138] width 491 height 26
click at [774, 123] on button "Filtrar" at bounding box center [798, 136] width 49 height 26
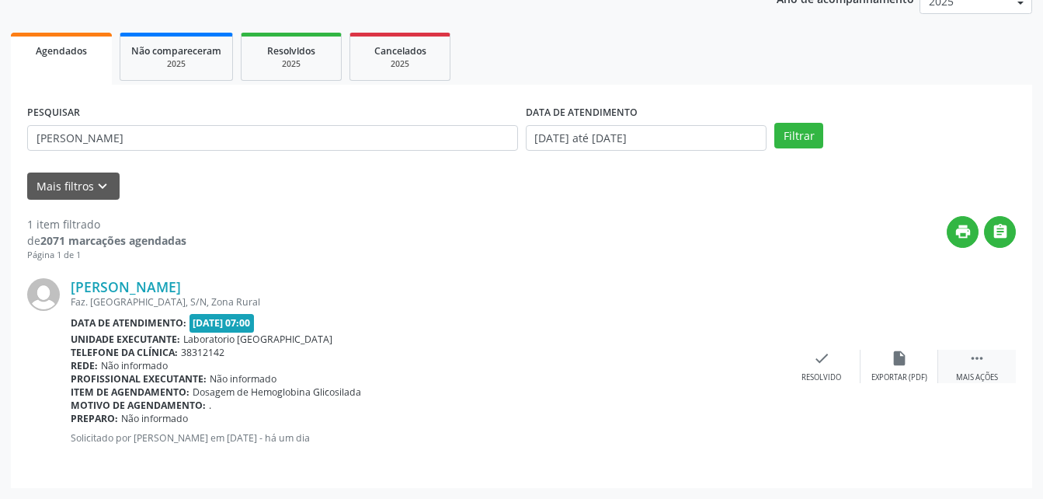
click at [973, 365] on icon "" at bounding box center [976, 357] width 17 height 17
click at [747, 360] on icon "print" at bounding box center [743, 357] width 17 height 17
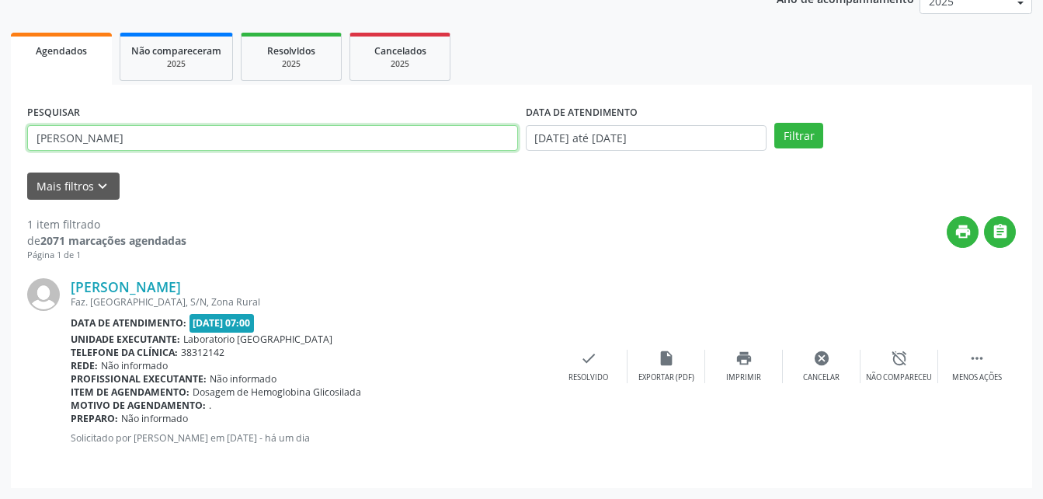
click at [239, 133] on input "[PERSON_NAME]" at bounding box center [272, 138] width 491 height 26
click at [774, 123] on button "Filtrar" at bounding box center [798, 136] width 49 height 26
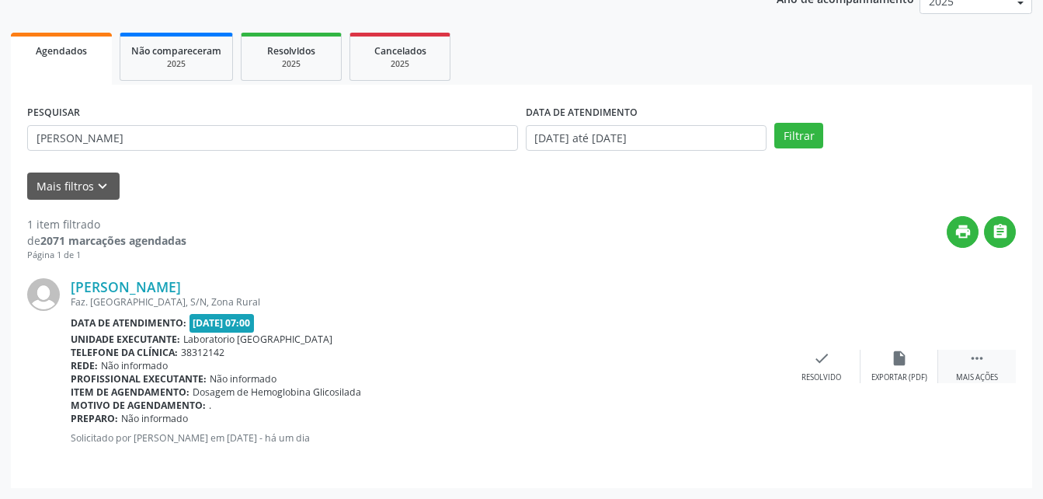
click at [986, 359] on div " Mais ações" at bounding box center [977, 365] width 78 height 33
click at [744, 356] on icon "print" at bounding box center [743, 357] width 17 height 17
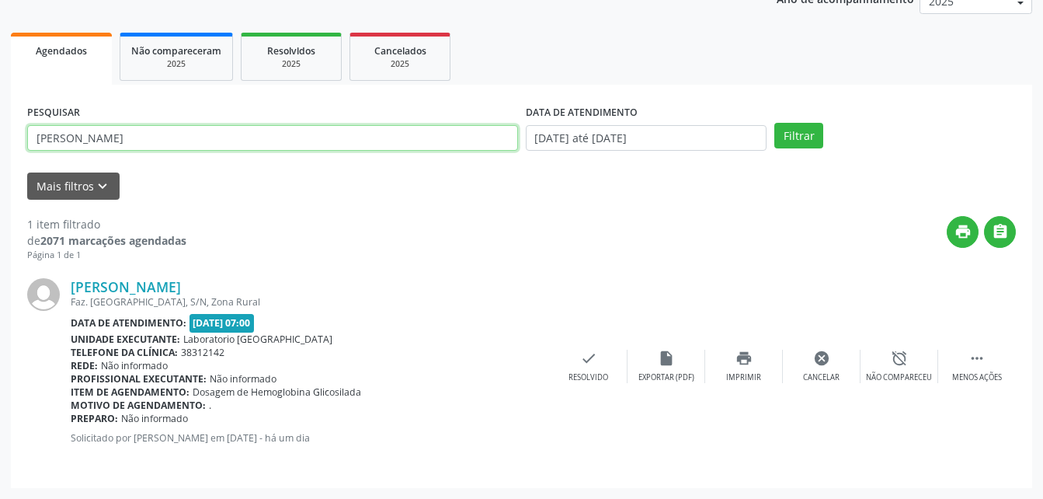
click at [174, 142] on input "JOSIANE GOMES" at bounding box center [272, 138] width 491 height 26
click at [774, 123] on button "Filtrar" at bounding box center [798, 136] width 49 height 26
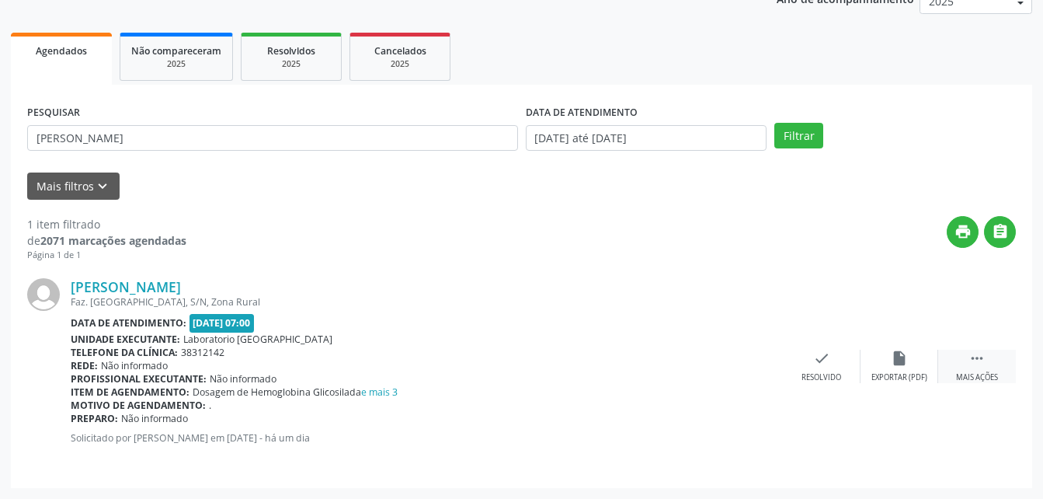
click at [974, 350] on icon "" at bounding box center [976, 357] width 17 height 17
click at [740, 367] on div "print Imprimir" at bounding box center [744, 365] width 78 height 33
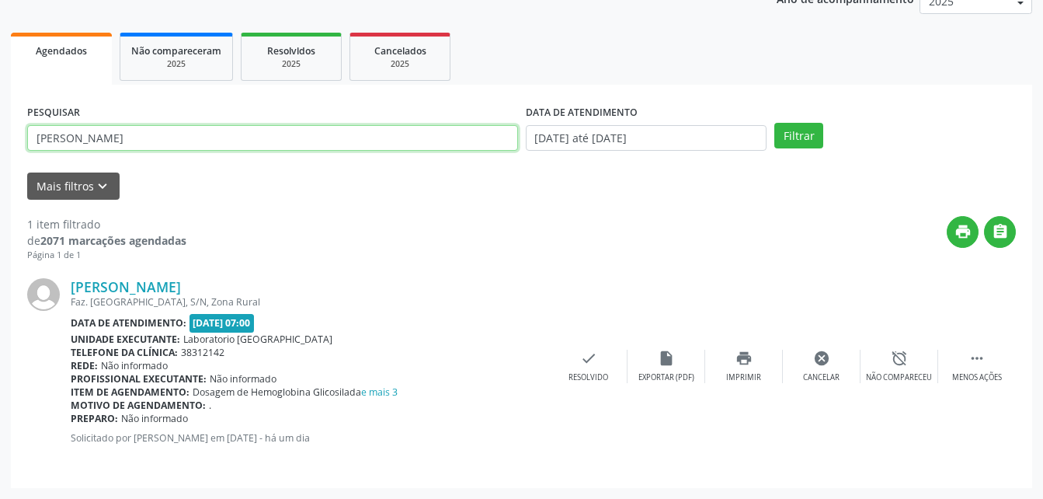
click at [256, 127] on input "[PERSON_NAME]" at bounding box center [272, 138] width 491 height 26
click at [774, 123] on button "Filtrar" at bounding box center [798, 136] width 49 height 26
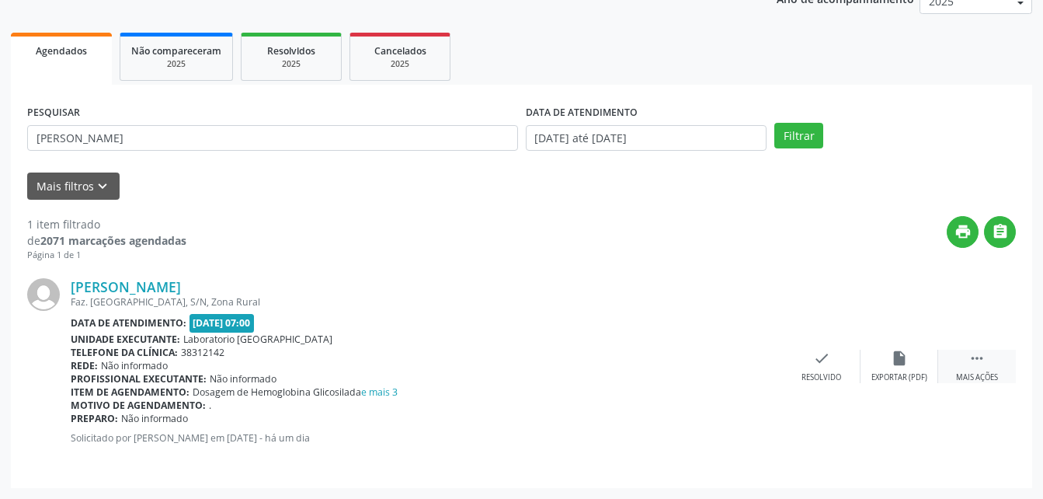
drag, startPoint x: 974, startPoint y: 372, endPoint x: 948, endPoint y: 371, distance: 25.6
click at [974, 372] on div "Mais ações" at bounding box center [977, 377] width 42 height 11
click at [742, 358] on icon "print" at bounding box center [743, 357] width 17 height 17
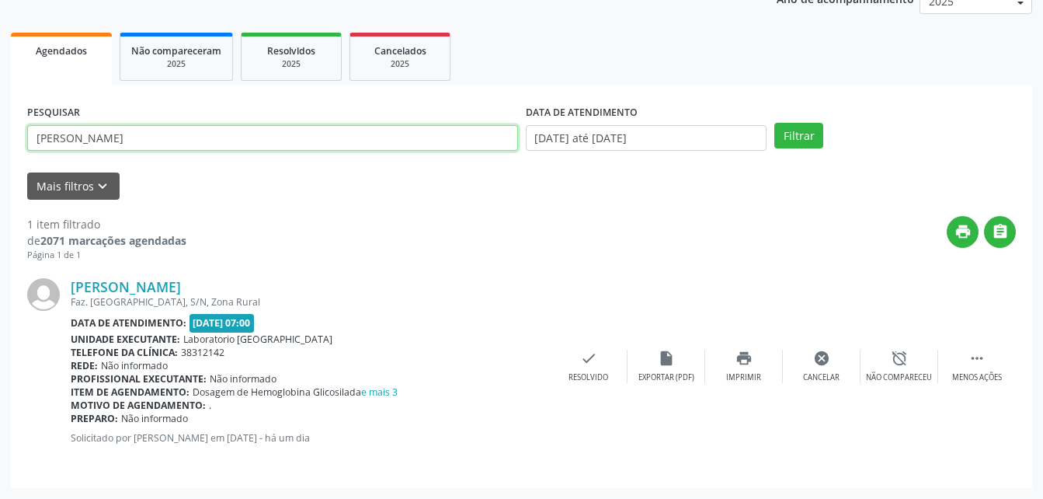
click at [141, 136] on input "PAMELA EMILLY" at bounding box center [272, 138] width 491 height 26
click at [774, 123] on button "Filtrar" at bounding box center [798, 136] width 49 height 26
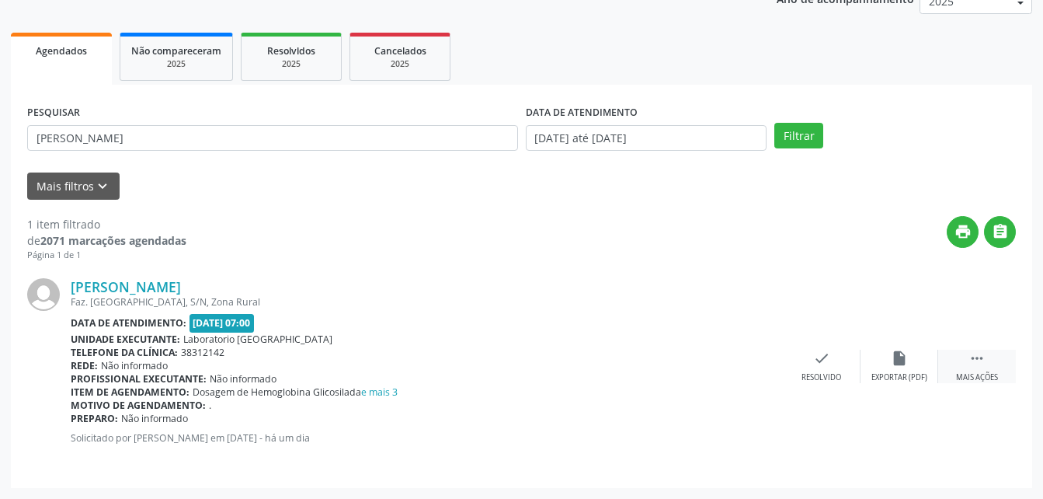
click at [962, 367] on div " Mais ações" at bounding box center [977, 365] width 78 height 33
click at [742, 377] on div "Imprimir" at bounding box center [743, 377] width 35 height 11
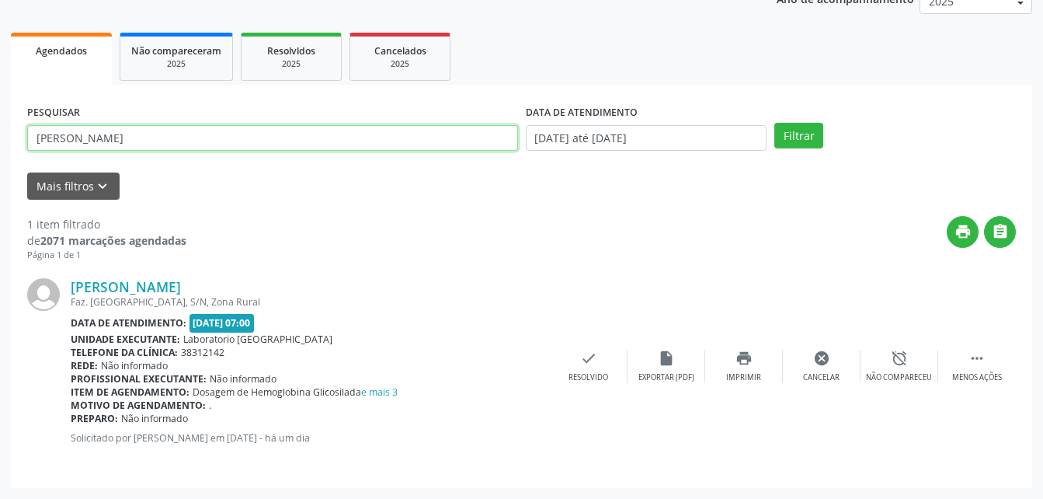
click at [202, 125] on input "[PERSON_NAME]" at bounding box center [272, 138] width 491 height 26
click at [774, 123] on button "Filtrar" at bounding box center [798, 136] width 49 height 26
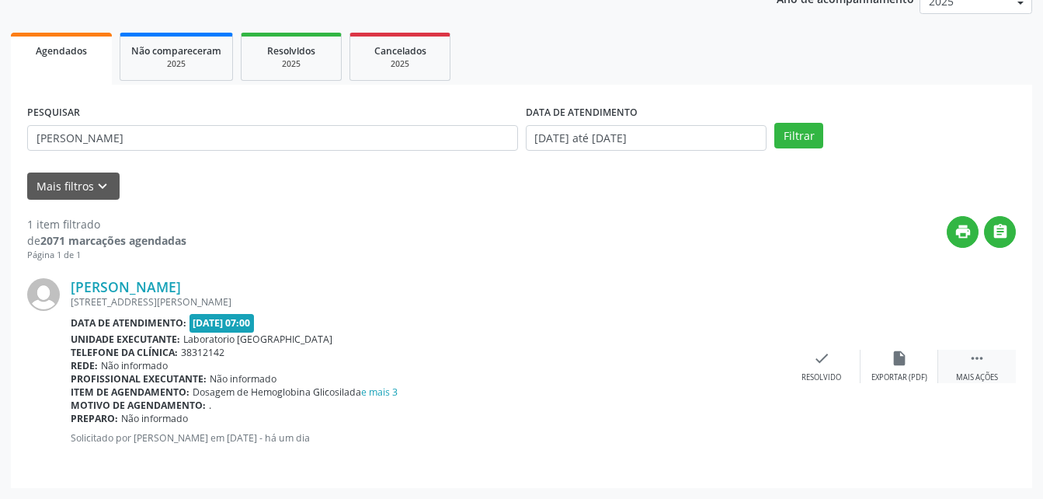
click at [982, 360] on icon "" at bounding box center [976, 357] width 17 height 17
click at [732, 348] on div "Zenilda Guabiraba de Lima Silva Rua Mario Lira, 218, Centro Data de atendimento…" at bounding box center [521, 367] width 989 height 210
click at [740, 351] on icon "print" at bounding box center [743, 357] width 17 height 17
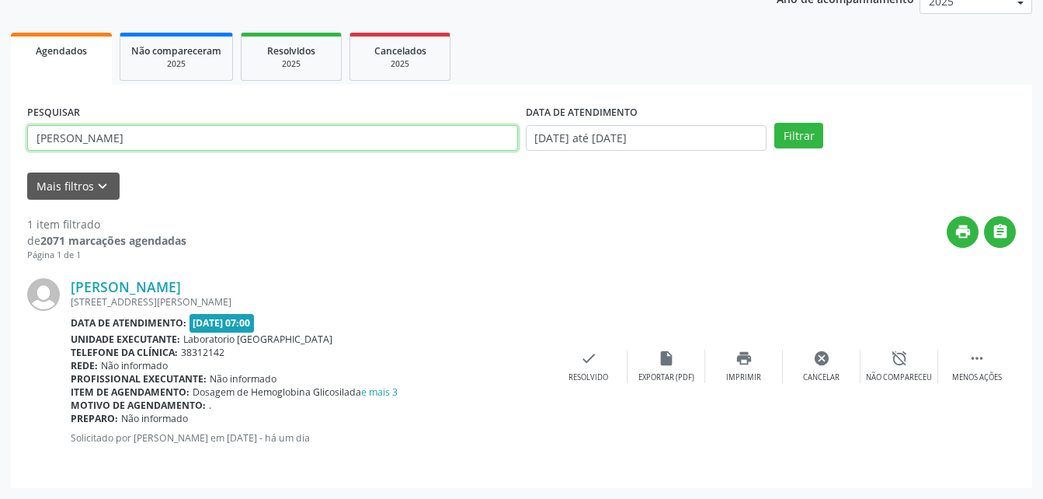
click at [230, 144] on input "ZENILDA GUABIRABA" at bounding box center [272, 138] width 491 height 26
click at [774, 123] on button "Filtrar" at bounding box center [798, 136] width 49 height 26
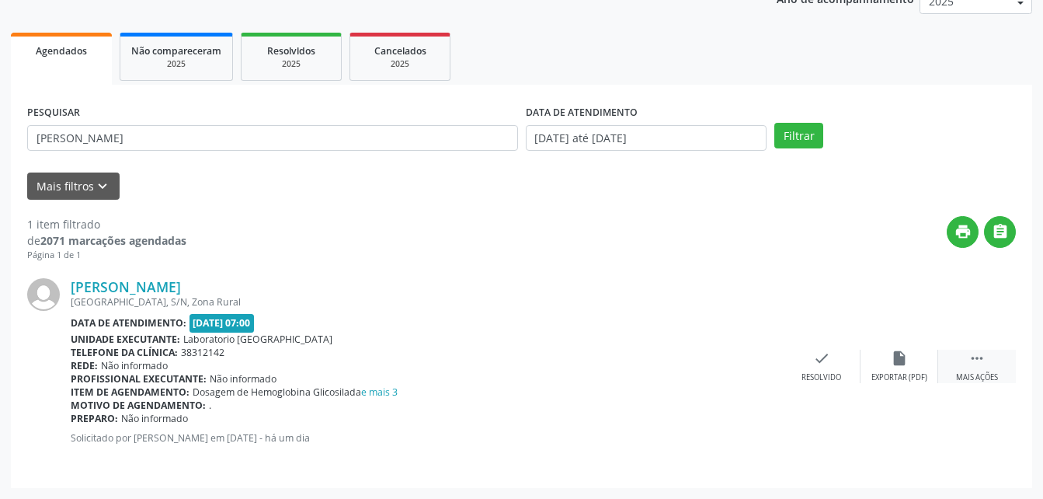
click at [943, 367] on div " Mais ações" at bounding box center [977, 365] width 78 height 33
click at [728, 355] on div "print Imprimir" at bounding box center [744, 365] width 78 height 33
click at [189, 159] on div "PESQUISAR JENE CELIO" at bounding box center [272, 131] width 499 height 61
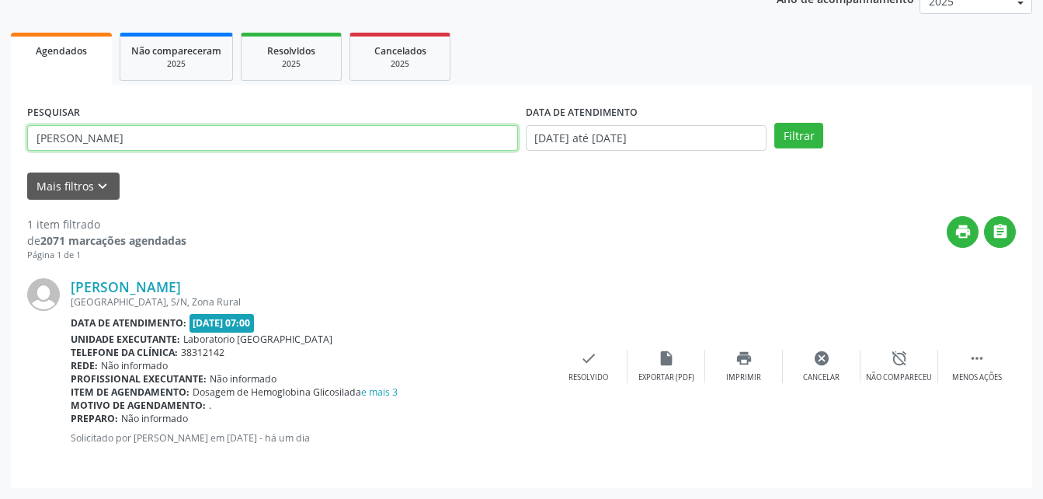
click at [189, 141] on input "[PERSON_NAME]" at bounding box center [272, 138] width 491 height 26
click at [774, 123] on button "Filtrar" at bounding box center [798, 136] width 49 height 26
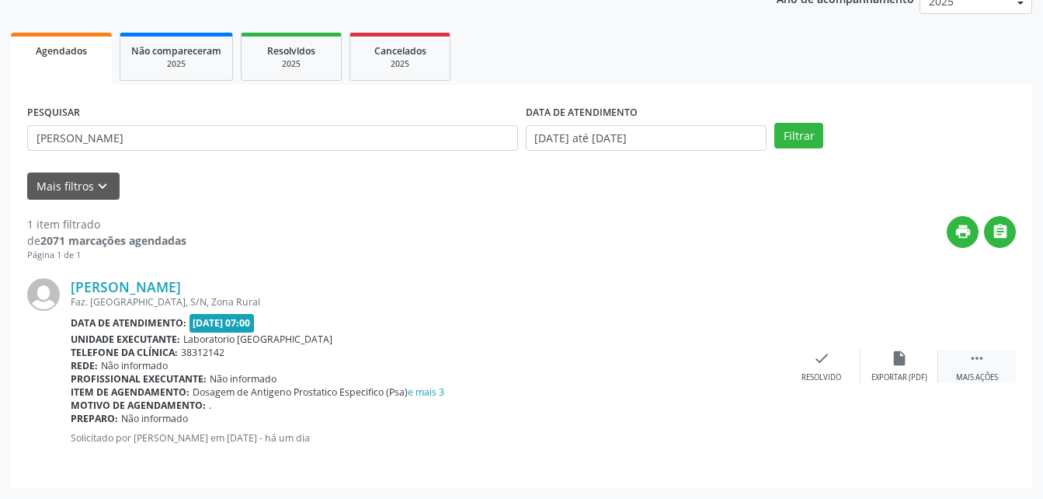
click at [991, 360] on div " Mais ações" at bounding box center [977, 365] width 78 height 33
click at [756, 363] on div "print Imprimir" at bounding box center [744, 365] width 78 height 33
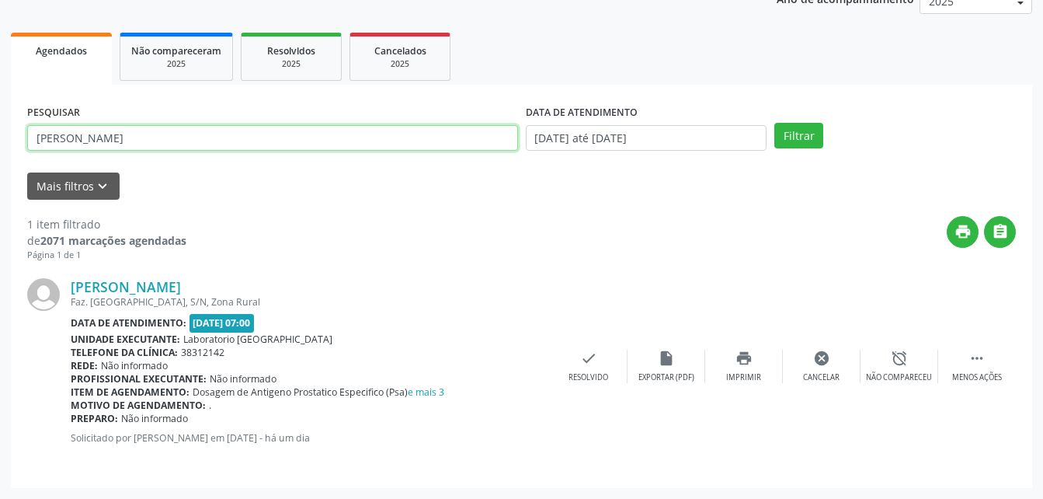
click at [173, 133] on input "[PERSON_NAME]" at bounding box center [272, 138] width 491 height 26
click at [774, 123] on button "Filtrar" at bounding box center [798, 136] width 49 height 26
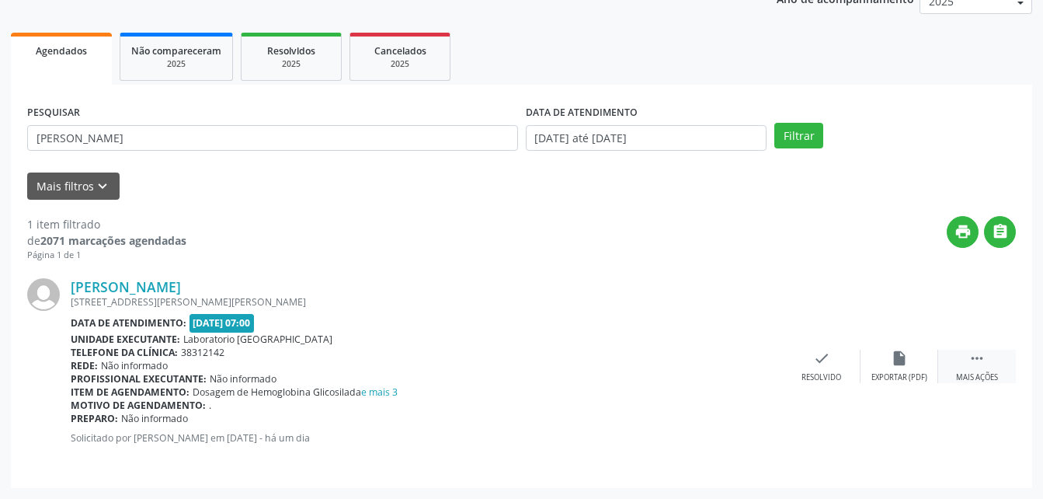
drag, startPoint x: 976, startPoint y: 368, endPoint x: 944, endPoint y: 359, distance: 33.2
click at [972, 367] on div " Mais ações" at bounding box center [977, 365] width 78 height 33
click at [742, 355] on icon "print" at bounding box center [743, 357] width 17 height 17
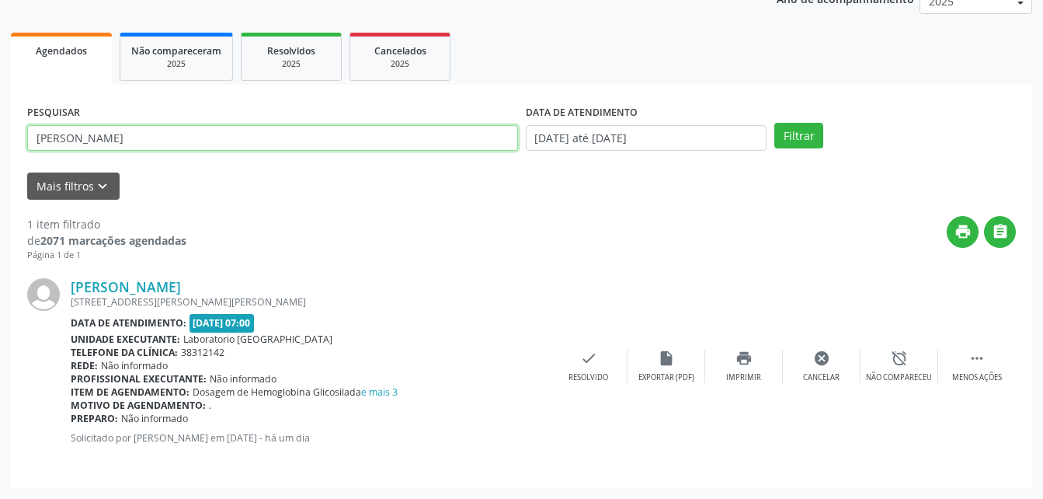
click at [185, 133] on input "[PERSON_NAME]" at bounding box center [272, 138] width 491 height 26
click at [774, 123] on button "Filtrar" at bounding box center [798, 136] width 49 height 26
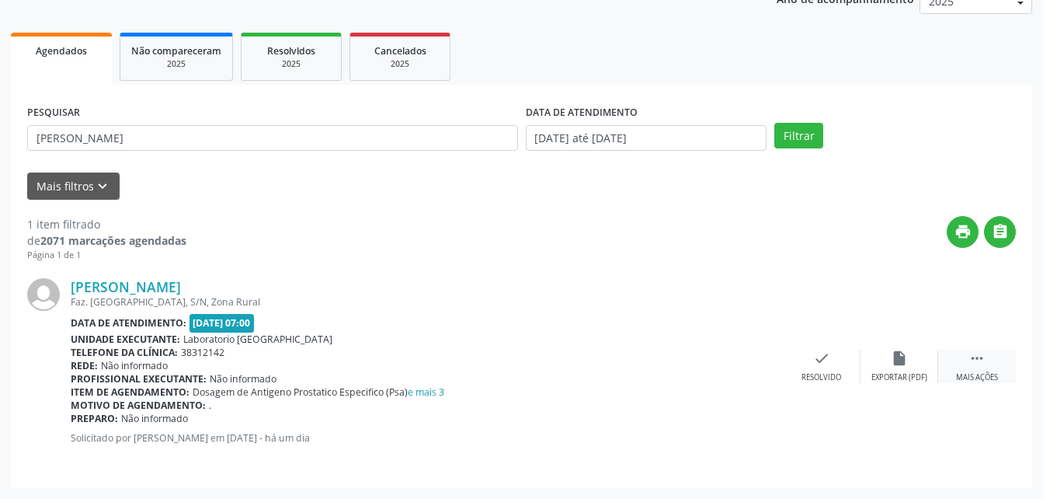
click at [975, 370] on div " Mais ações" at bounding box center [977, 365] width 78 height 33
click at [753, 358] on div "print Imprimir" at bounding box center [744, 365] width 78 height 33
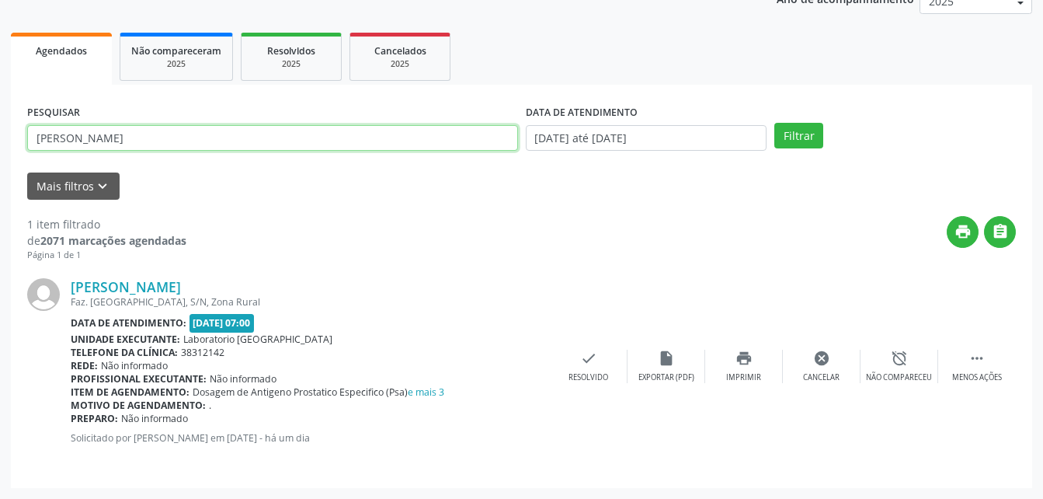
click at [175, 127] on input "[PERSON_NAME]" at bounding box center [272, 138] width 491 height 26
type input "J"
type input "JOSENON DOS SANTOS"
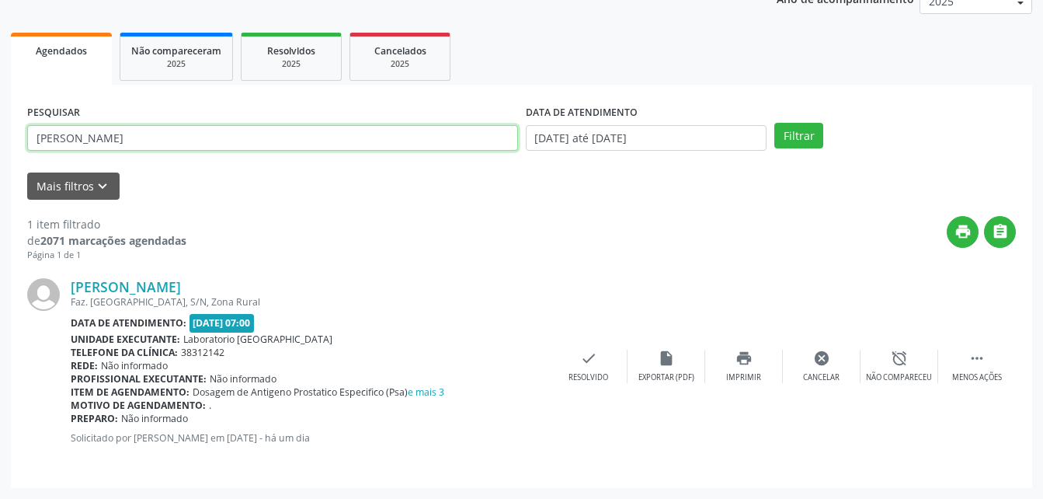
click at [774, 123] on button "Filtrar" at bounding box center [798, 136] width 49 height 26
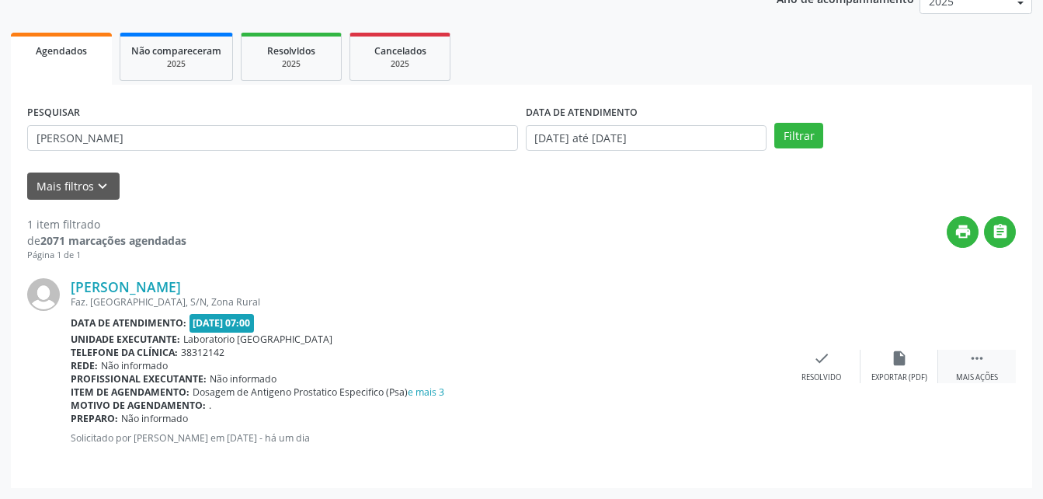
click at [974, 355] on icon "" at bounding box center [976, 357] width 17 height 17
click at [744, 367] on icon "print" at bounding box center [743, 357] width 17 height 17
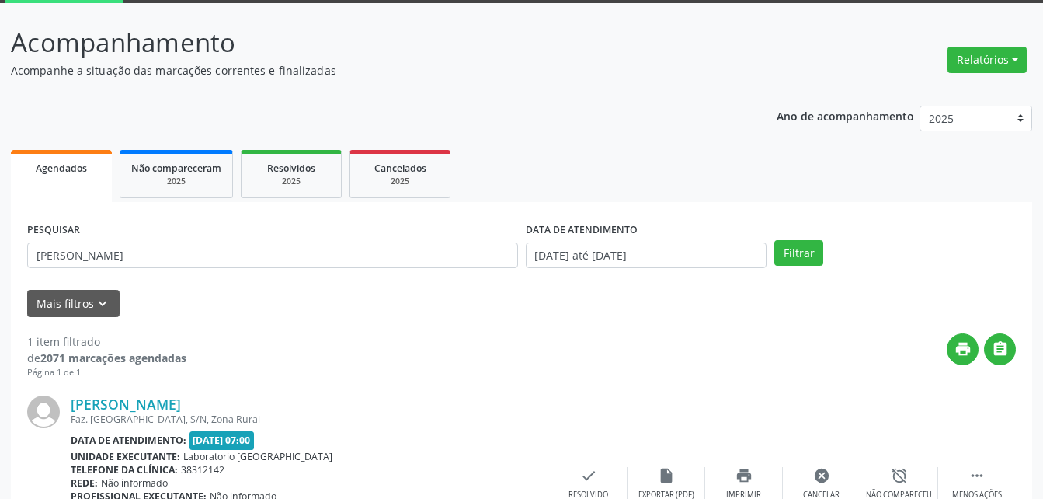
scroll to position [0, 0]
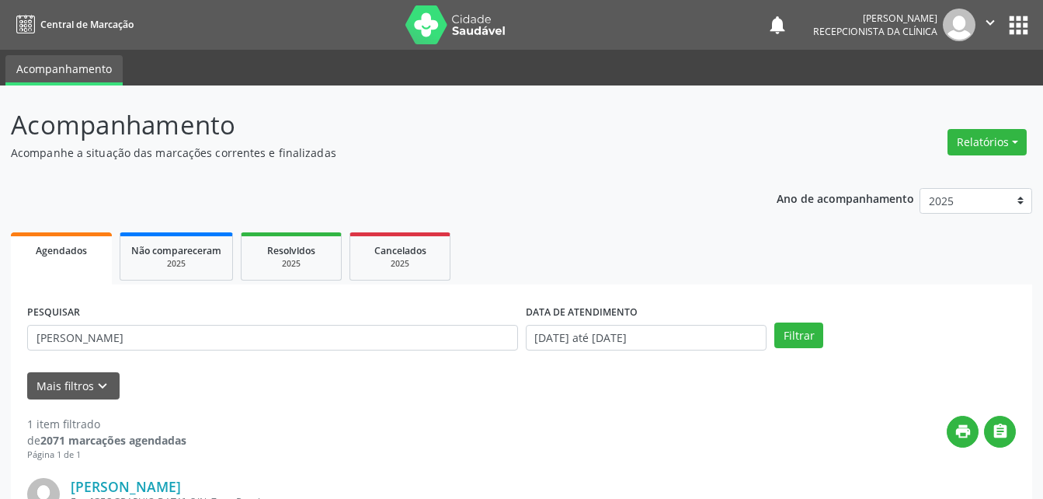
click at [992, 26] on icon "" at bounding box center [990, 22] width 17 height 17
click at [957, 95] on link "Sair" at bounding box center [950, 95] width 107 height 22
